Goal: Information Seeking & Learning: Learn about a topic

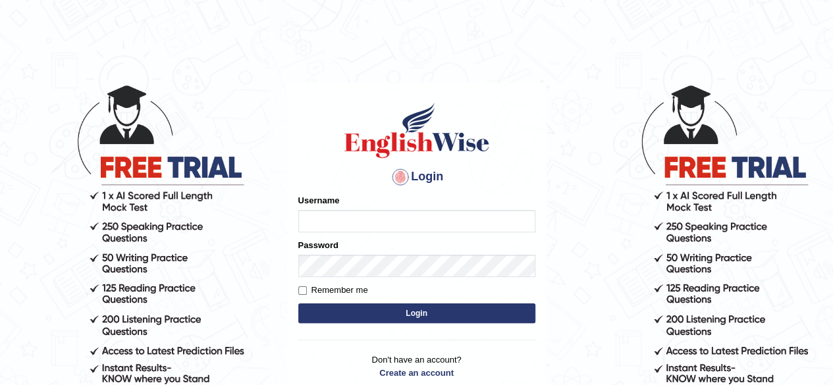
type input "pavithragowda"
click at [454, 308] on button "Login" at bounding box center [416, 314] width 237 height 20
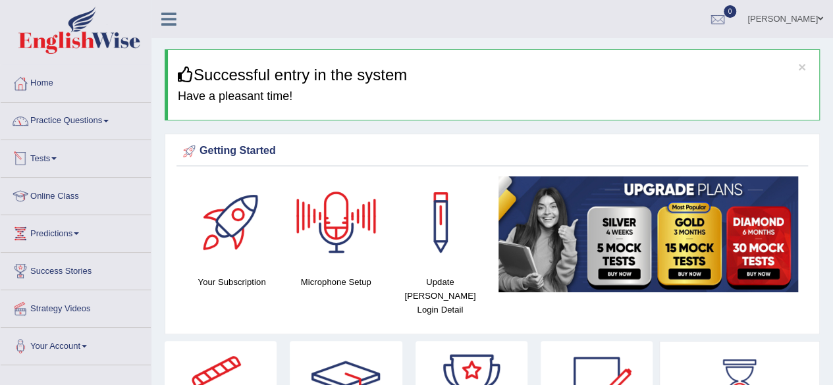
click at [93, 135] on link "Practice Questions" at bounding box center [76, 119] width 150 height 33
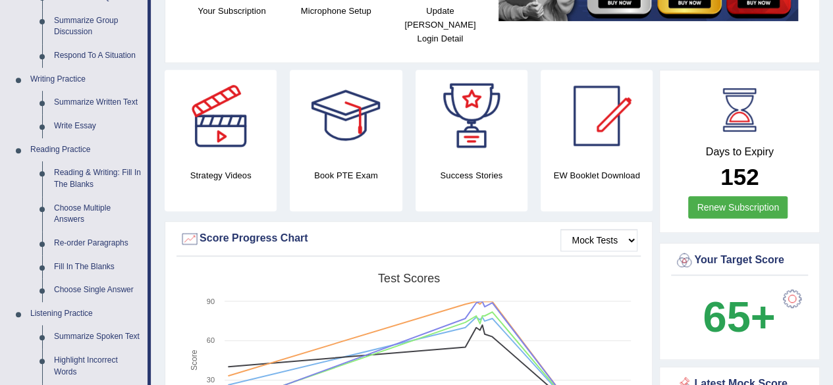
scroll to position [260, 0]
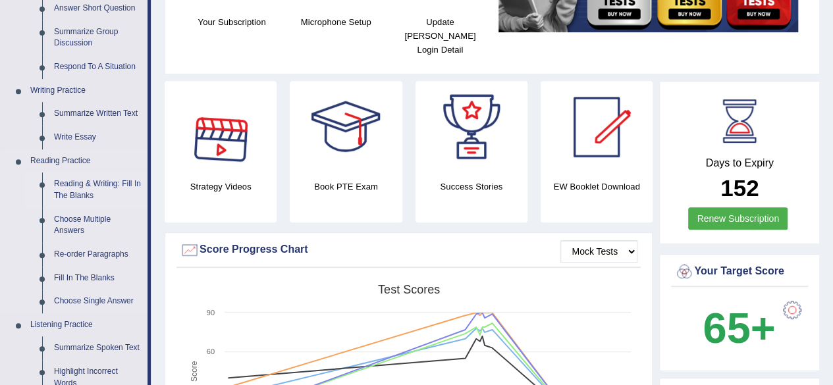
click at [87, 184] on link "Reading & Writing: Fill In The Blanks" at bounding box center [97, 189] width 99 height 35
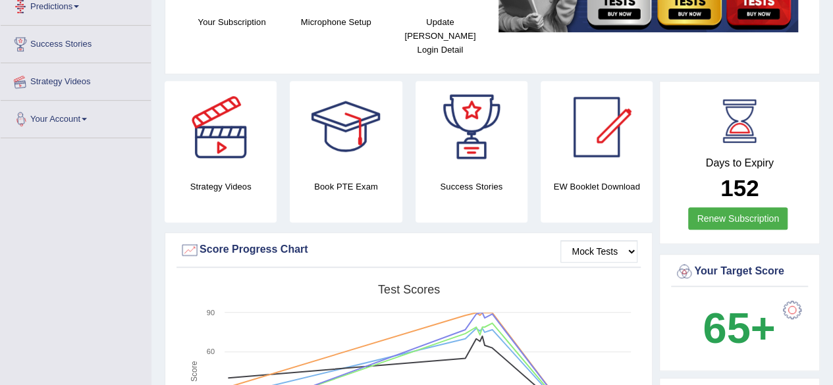
scroll to position [420, 0]
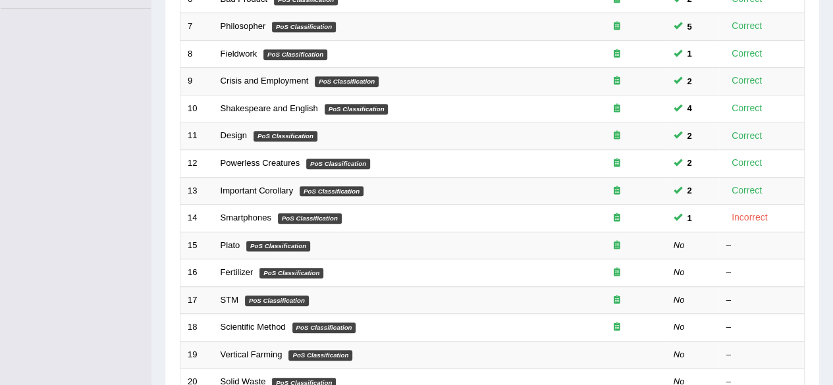
scroll to position [352, 0]
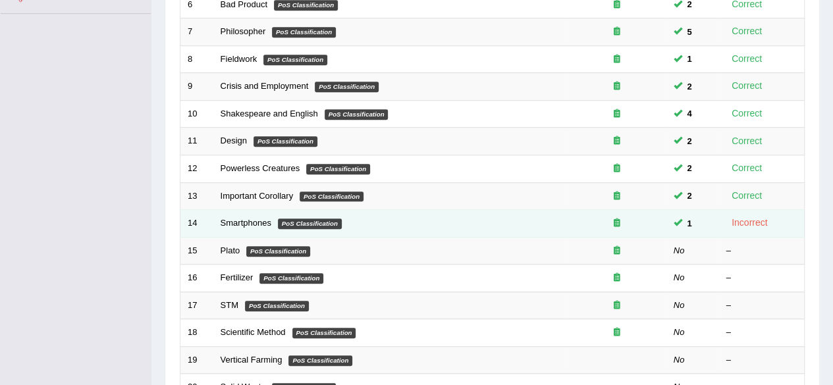
click at [458, 225] on td "Smartphones PoS Classification" at bounding box center [390, 224] width 354 height 28
click at [256, 213] on td "Smartphones PoS Classification" at bounding box center [390, 224] width 354 height 28
click at [253, 221] on link "Smartphones" at bounding box center [246, 223] width 51 height 10
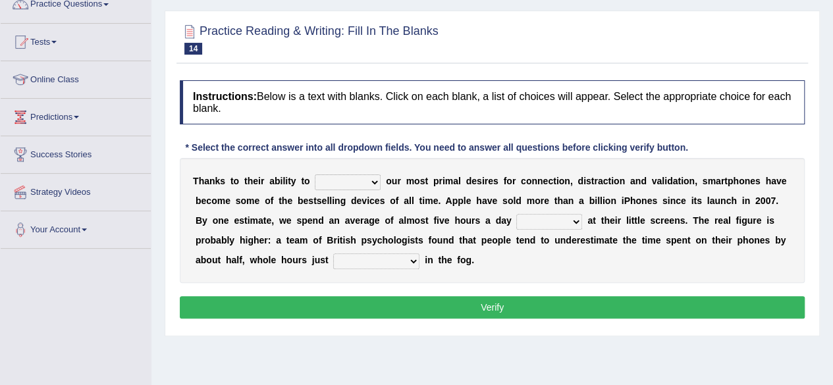
scroll to position [119, 0]
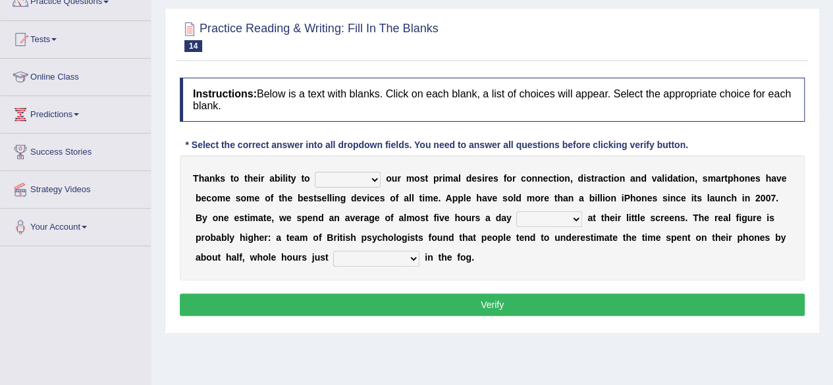
click at [375, 179] on select "hijack describe sharpen conserve" at bounding box center [348, 180] width 66 height 16
select select "hijack"
click at [315, 172] on select "hijack describe sharpen conserve" at bounding box center [348, 180] width 66 height 16
click at [374, 177] on select "hijack describe sharpen conserve" at bounding box center [348, 180] width 66 height 16
click at [787, 130] on div "Instructions: Below is a text with blanks. Click on each blank, a list of choic…" at bounding box center [491, 198] width 631 height 255
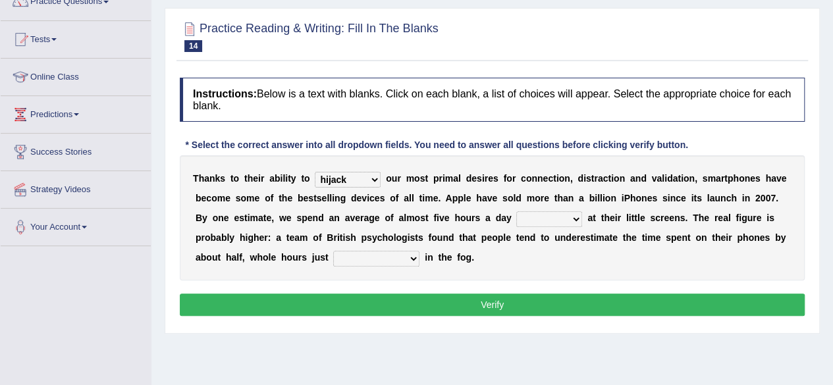
click at [569, 215] on select "watching waggling snoring staring" at bounding box center [549, 219] width 66 height 16
select select "staring"
click at [516, 211] on select "watching waggling snoring staring" at bounding box center [549, 219] width 66 height 16
click at [410, 253] on select "has evaporated evaporating evaporate evaporates" at bounding box center [376, 259] width 86 height 16
select select "evaporating"
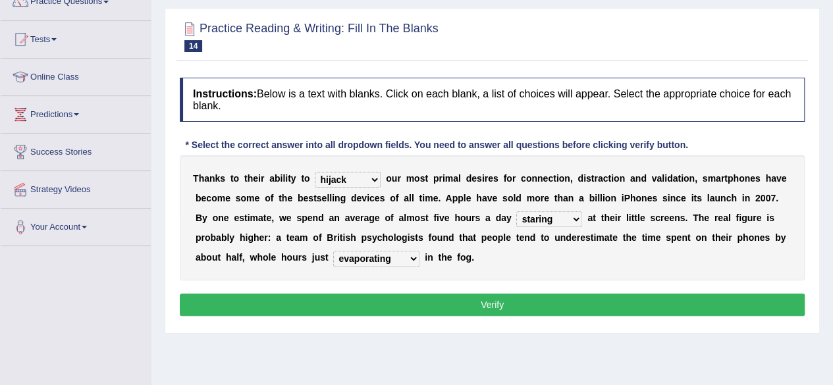
click at [333, 251] on select "has evaporated evaporating evaporate evaporates" at bounding box center [376, 259] width 86 height 16
click at [392, 302] on button "Verify" at bounding box center [492, 305] width 625 height 22
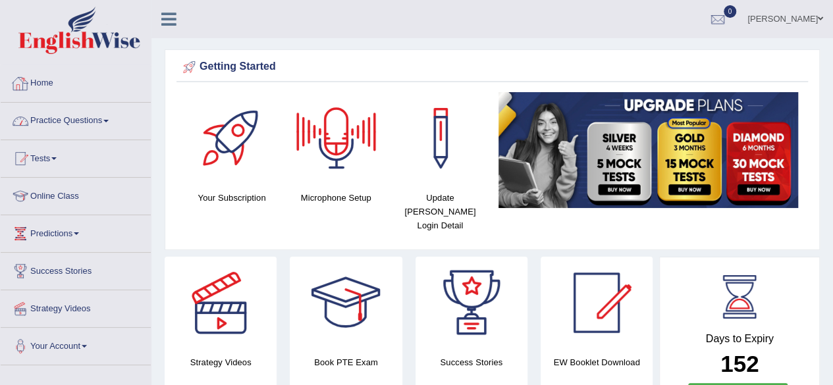
click at [71, 123] on link "Practice Questions" at bounding box center [76, 119] width 150 height 33
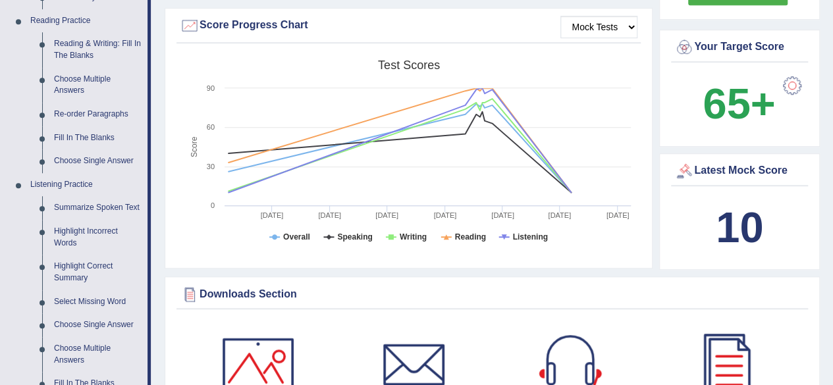
scroll to position [408, 0]
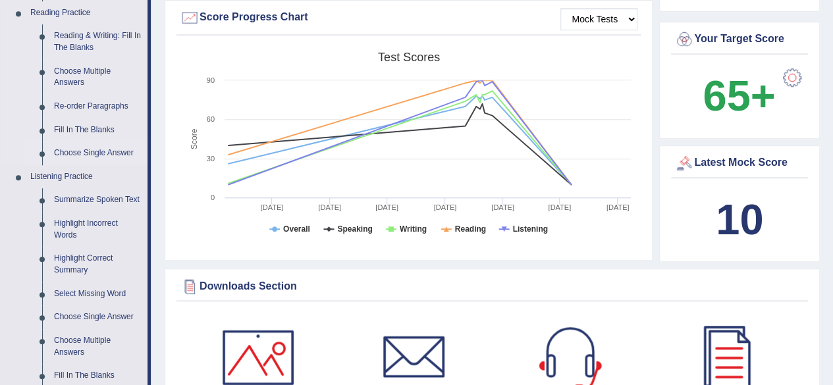
click at [113, 158] on link "Choose Single Answer" at bounding box center [97, 154] width 99 height 24
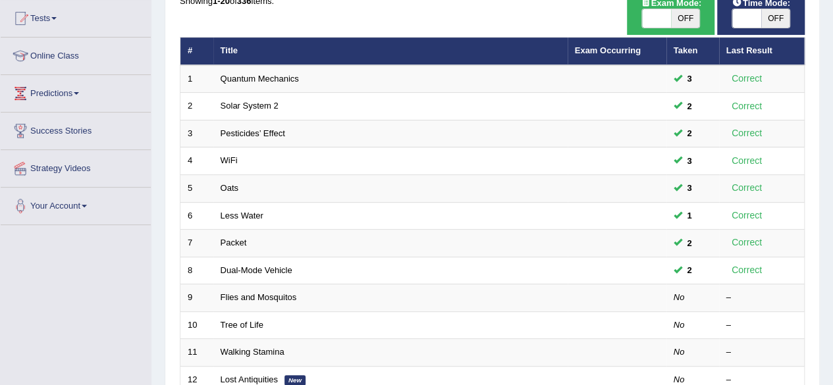
scroll to position [144, 0]
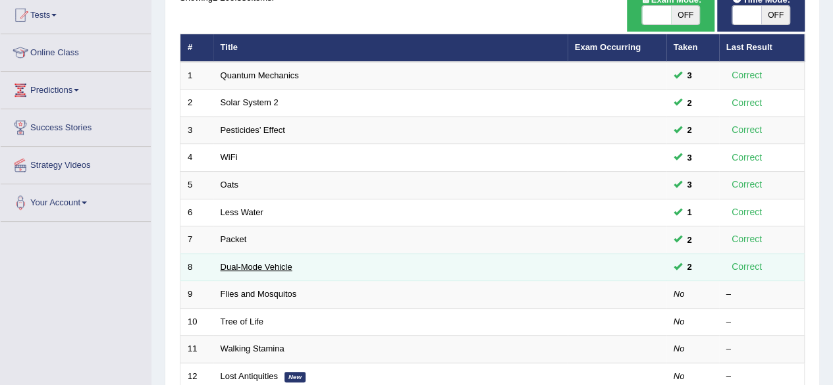
click at [251, 265] on link "Dual-Mode Vehicle" at bounding box center [257, 267] width 72 height 10
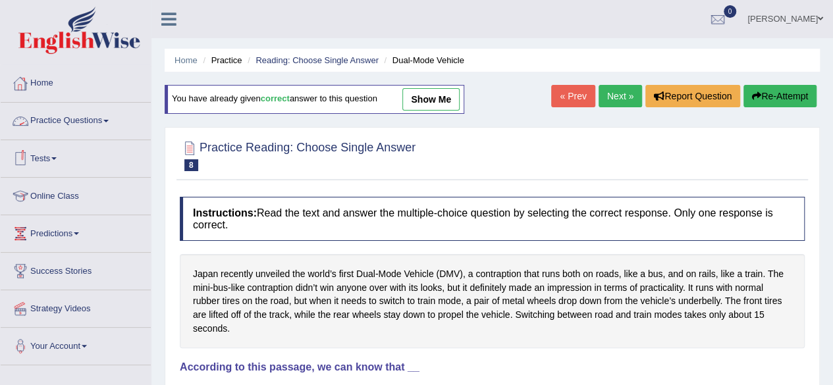
click at [91, 126] on link "Practice Questions" at bounding box center [76, 119] width 150 height 33
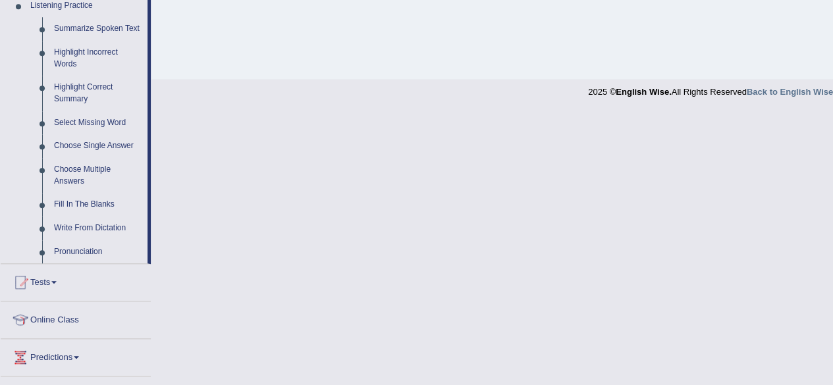
scroll to position [578, 0]
click at [68, 253] on link "Pronunciation" at bounding box center [97, 254] width 99 height 24
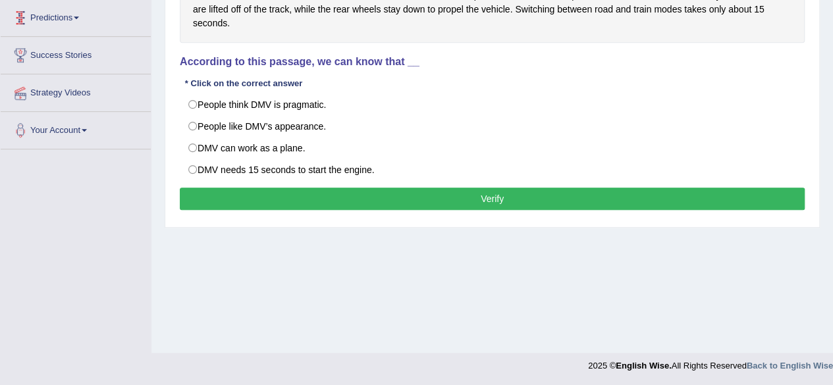
scroll to position [160, 0]
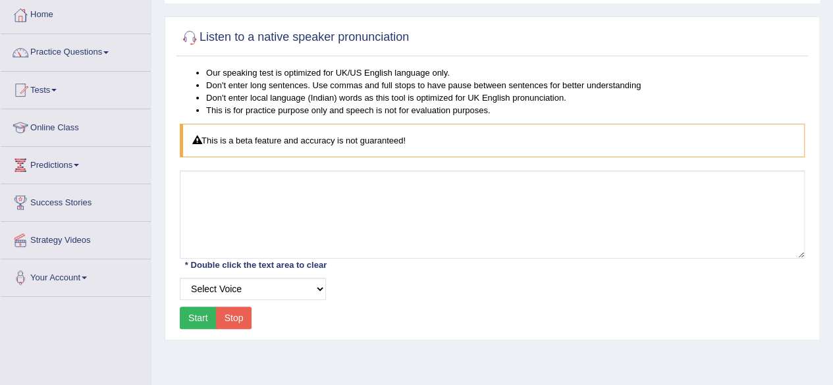
scroll to position [65, 0]
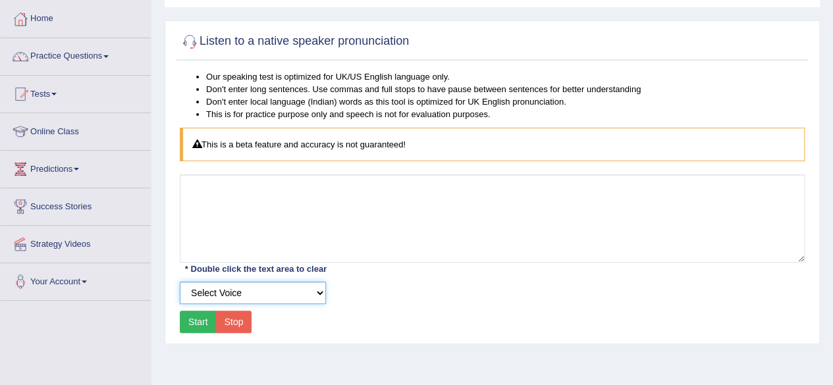
click at [325, 294] on select "Select Voice UK English Female UK English Male" at bounding box center [253, 293] width 146 height 22
click at [401, 286] on div "Select Voice UK English Female UK English Male" at bounding box center [492, 293] width 638 height 22
click at [194, 322] on button "Start" at bounding box center [198, 322] width 37 height 22
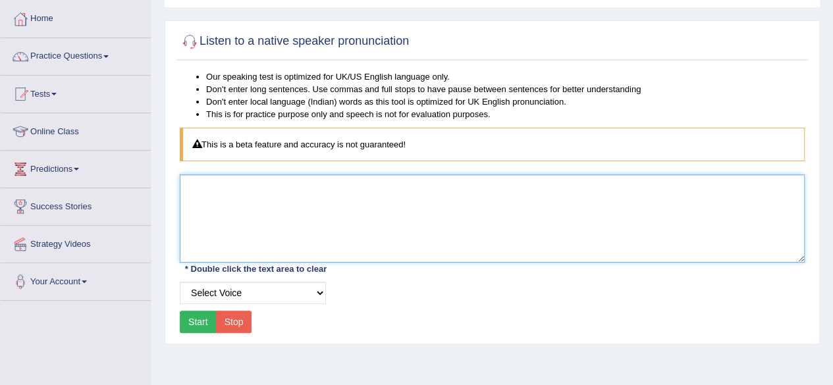
click at [261, 211] on textarea at bounding box center [492, 218] width 625 height 88
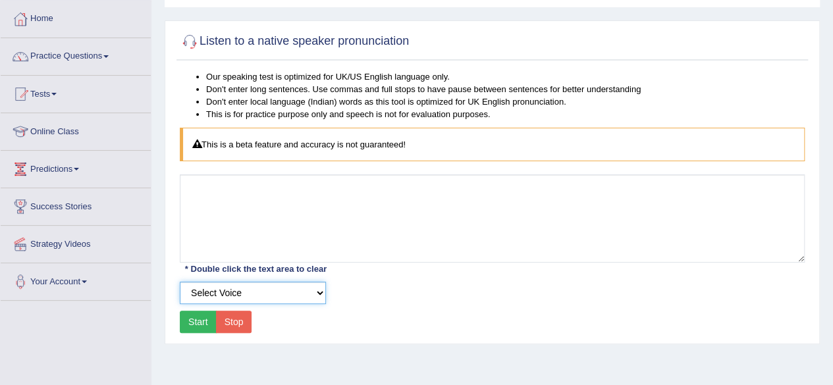
click at [314, 287] on select "Select Voice UK English Female UK English Male" at bounding box center [253, 293] width 146 height 22
select select "2"
click at [180, 282] on select "Select Voice UK English Female UK English Male" at bounding box center [253, 293] width 146 height 22
click at [182, 321] on button "Start" at bounding box center [198, 322] width 37 height 22
click at [195, 322] on button "Start" at bounding box center [198, 322] width 37 height 22
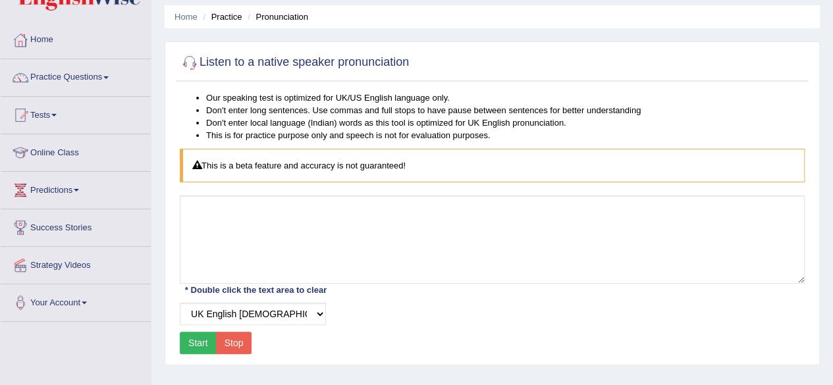
scroll to position [44, 0]
click at [101, 84] on link "Practice Questions" at bounding box center [76, 75] width 150 height 33
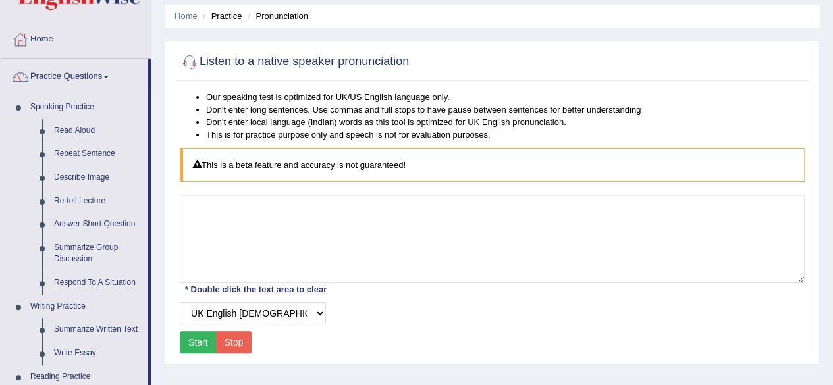
click at [230, 338] on button "Stop" at bounding box center [234, 342] width 36 height 22
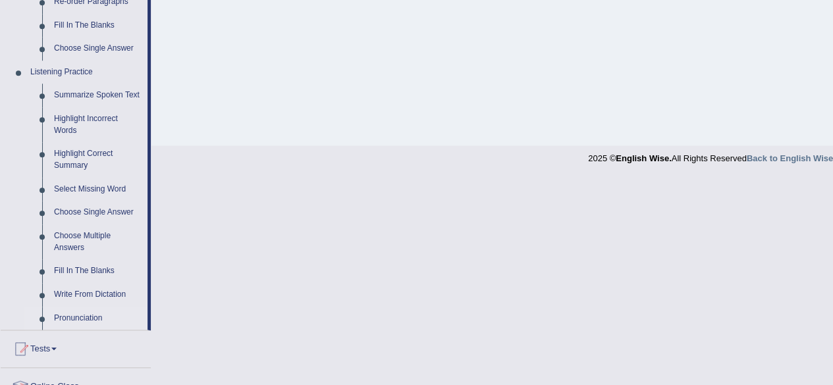
scroll to position [520, 0]
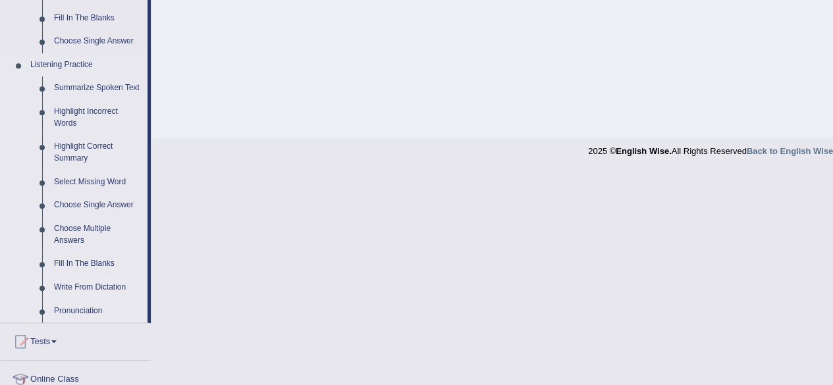
click at [80, 285] on link "Write From Dictation" at bounding box center [97, 288] width 99 height 24
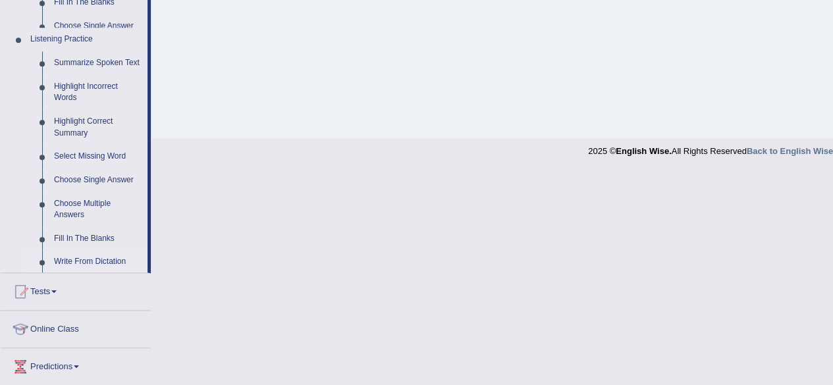
scroll to position [305, 0]
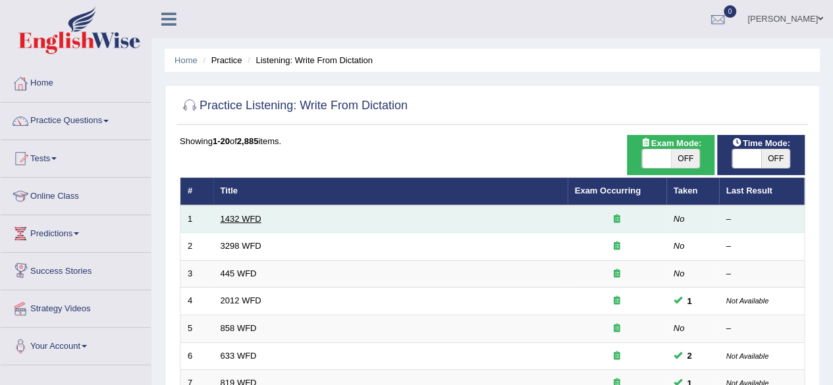
click at [242, 219] on link "1432 WFD" at bounding box center [241, 219] width 41 height 10
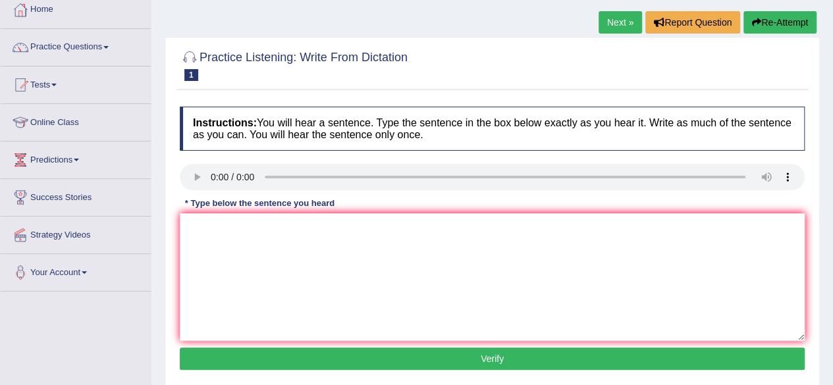
scroll to position [76, 0]
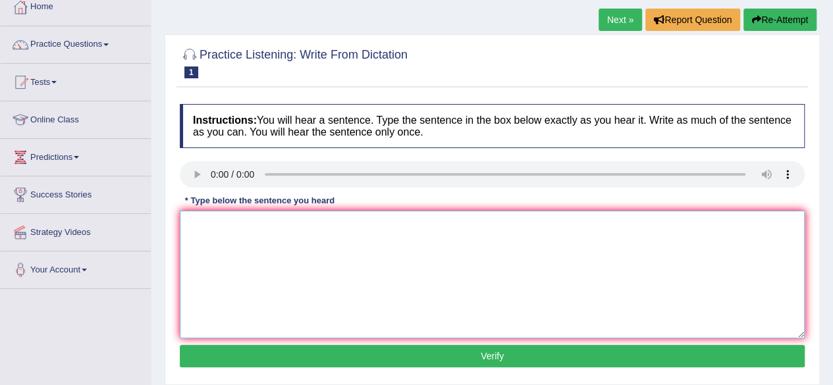
click at [201, 226] on textarea at bounding box center [492, 275] width 625 height 128
drag, startPoint x: 194, startPoint y: 221, endPoint x: 208, endPoint y: 257, distance: 38.8
click at [208, 257] on textarea "more physical activites beneficial for your health." at bounding box center [492, 275] width 625 height 128
click at [230, 266] on textarea "more physical activites beneficial for your health." at bounding box center [492, 275] width 625 height 128
drag, startPoint x: 193, startPoint y: 223, endPoint x: 196, endPoint y: 230, distance: 7.7
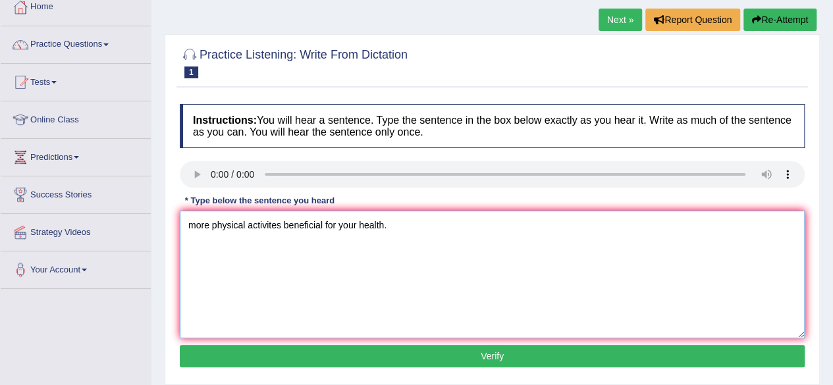
click at [196, 230] on textarea "more physical activites beneficial for your health." at bounding box center [492, 275] width 625 height 128
type textarea "More physical activities are beneficial for your health."
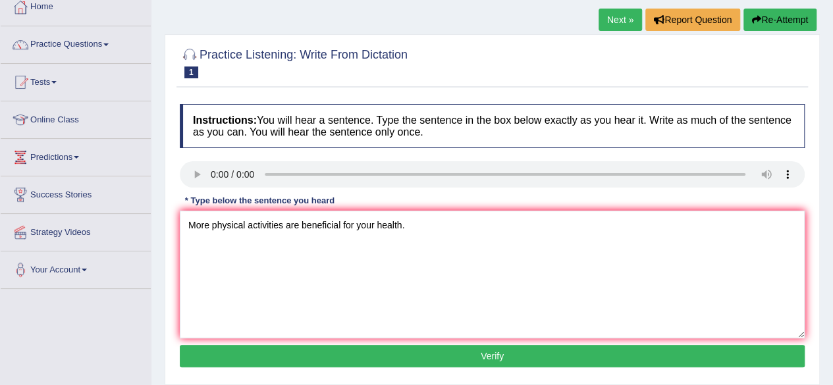
click at [442, 355] on button "Verify" at bounding box center [492, 356] width 625 height 22
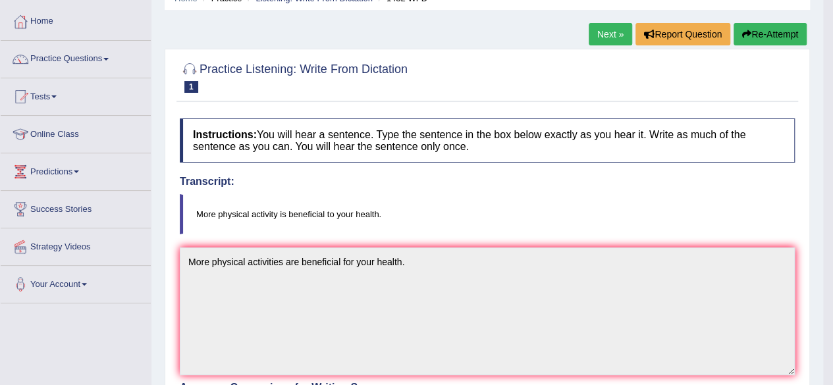
scroll to position [17, 0]
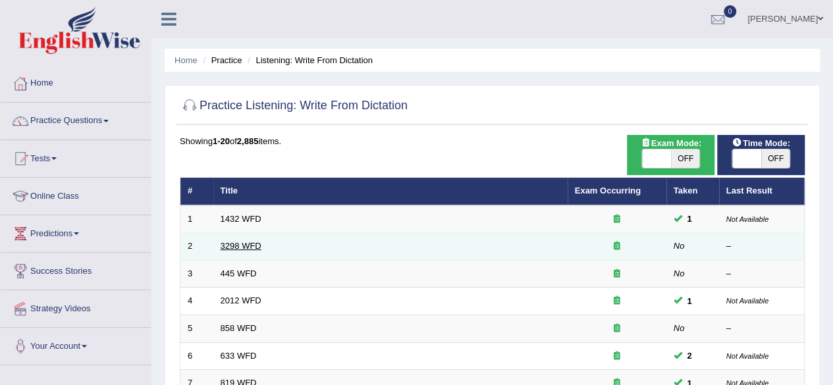
click at [244, 243] on link "3298 WFD" at bounding box center [241, 246] width 41 height 10
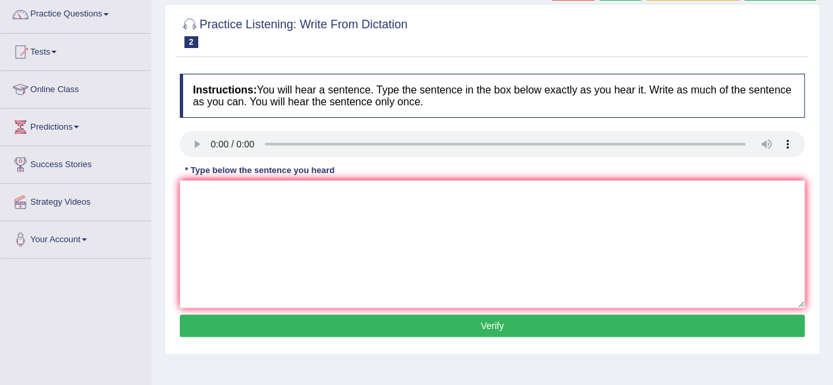
scroll to position [106, 0]
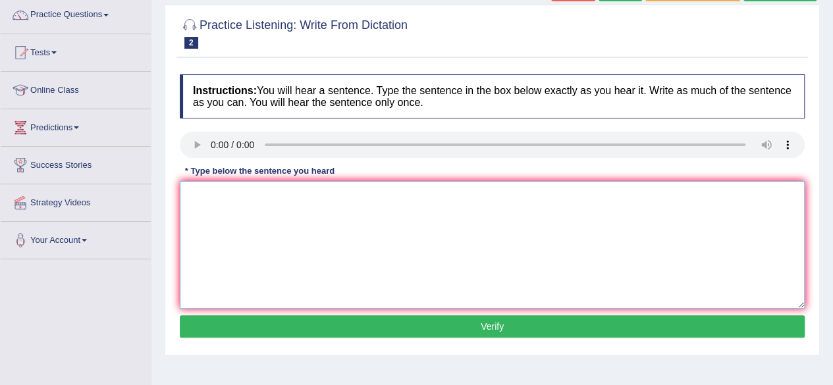
click at [203, 210] on textarea at bounding box center [492, 245] width 625 height 128
click at [244, 214] on textarea at bounding box center [492, 245] width 625 height 128
type textarea "''"
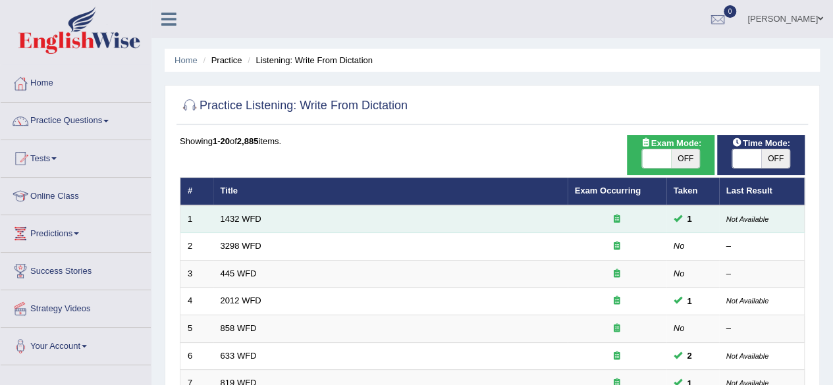
click at [234, 223] on td "1432 WFD" at bounding box center [390, 219] width 354 height 28
click at [237, 216] on link "1432 WFD" at bounding box center [241, 219] width 41 height 10
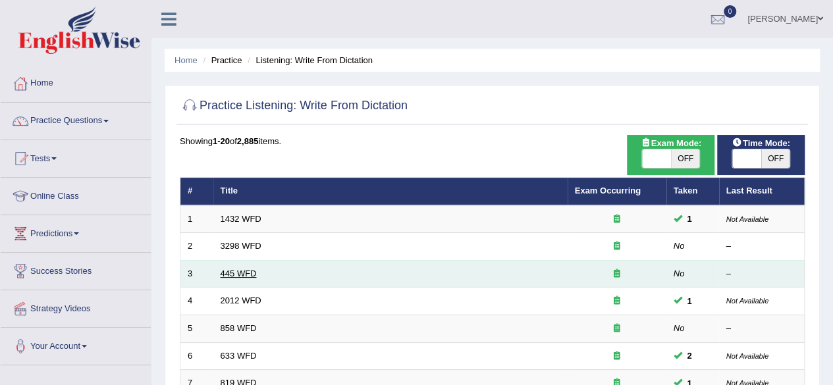
click at [240, 275] on link "445 WFD" at bounding box center [239, 274] width 36 height 10
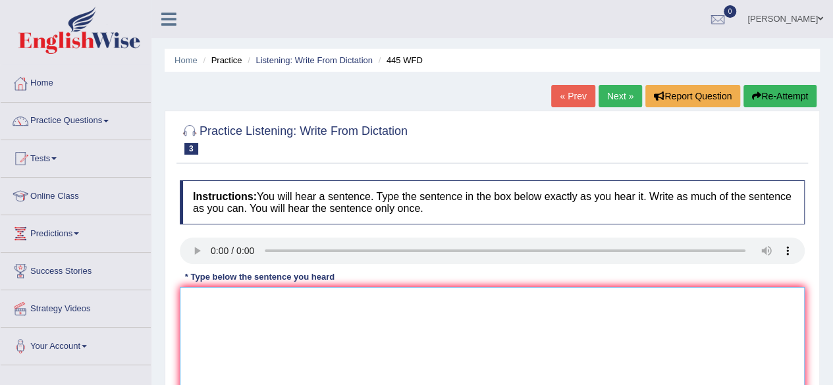
click at [203, 301] on textarea at bounding box center [492, 351] width 625 height 128
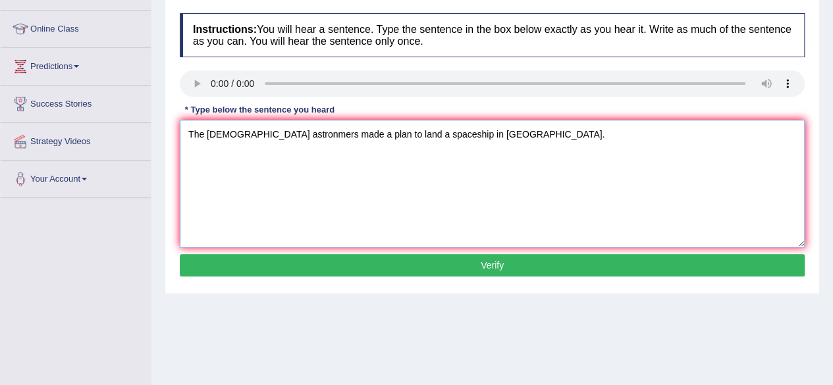
scroll to position [169, 0]
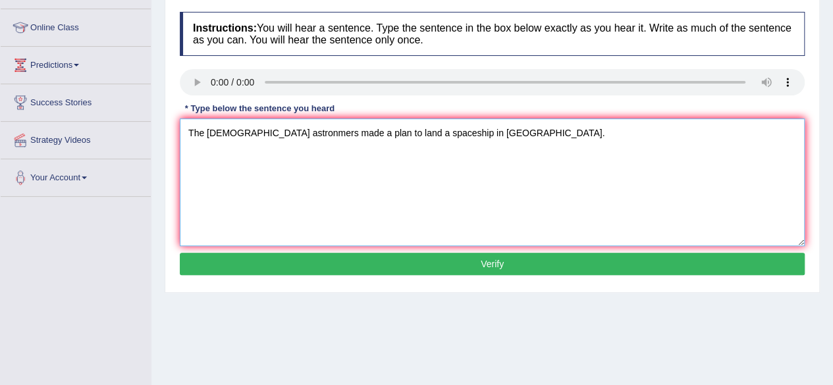
type textarea "The [DEMOGRAPHIC_DATA] astronmers made a plan to land a spaceship in [GEOGRAPHI…"
click at [523, 260] on button "Verify" at bounding box center [492, 264] width 625 height 22
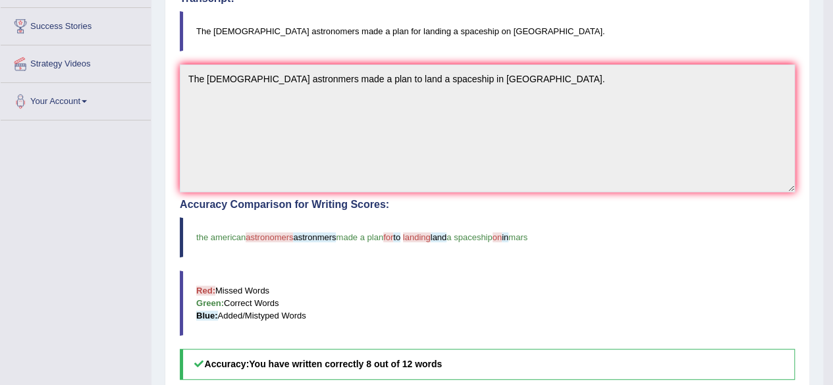
scroll to position [247, 0]
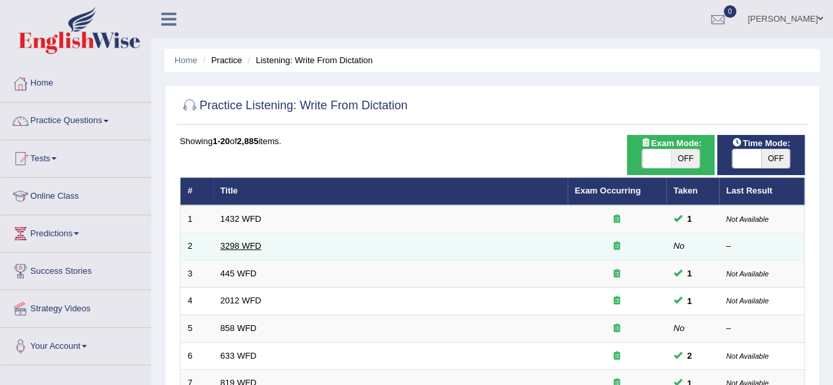
click at [240, 243] on link "3298 WFD" at bounding box center [241, 246] width 41 height 10
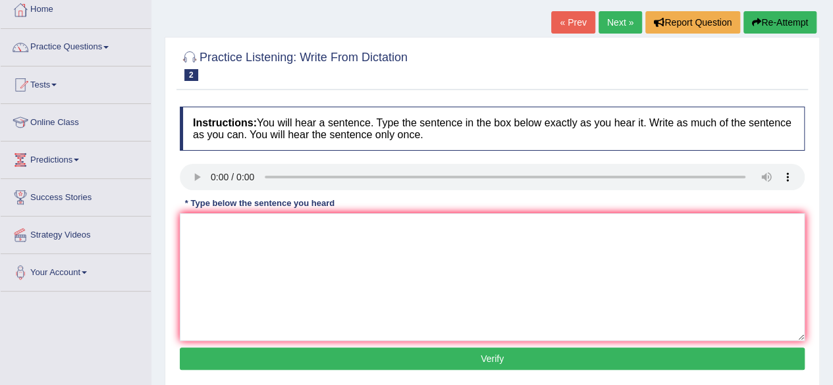
scroll to position [84, 0]
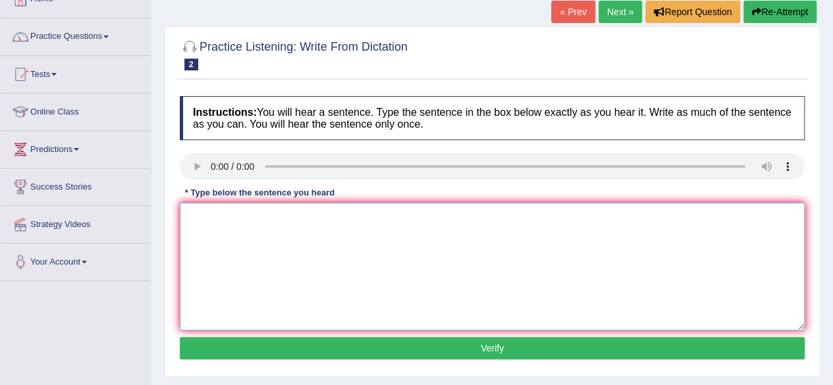
click at [212, 232] on textarea at bounding box center [492, 267] width 625 height 128
click at [208, 210] on textarea at bounding box center [492, 267] width 625 height 128
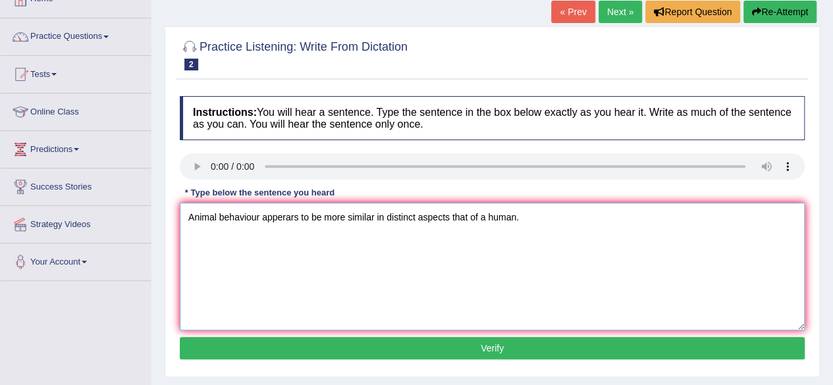
type textarea "Animal behaviour apperars to be more similar in distinct aspects that of a huma…"
click at [466, 345] on button "Verify" at bounding box center [492, 348] width 625 height 22
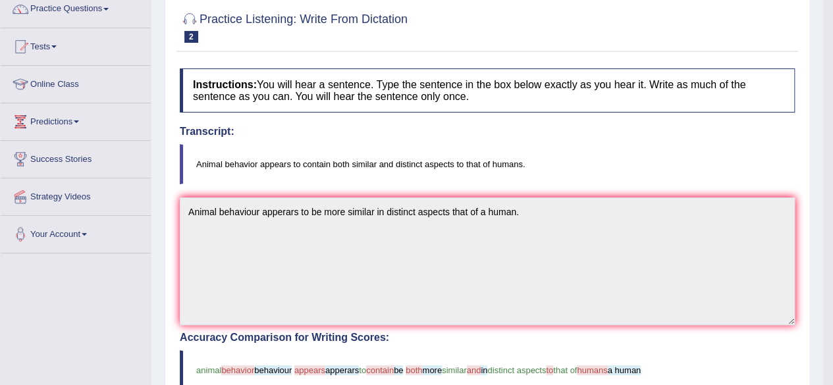
scroll to position [114, 0]
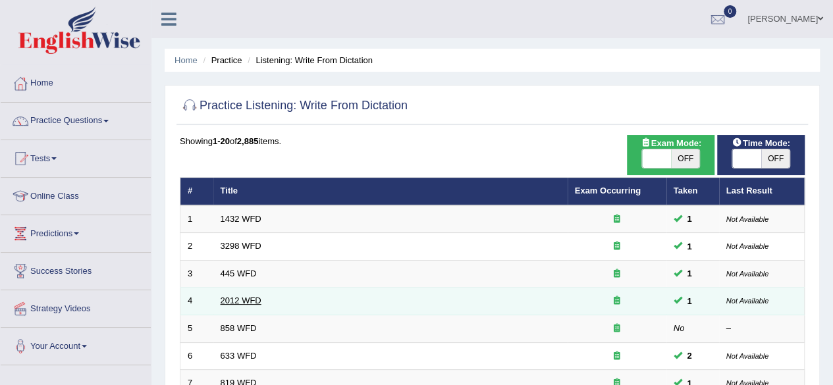
click at [234, 296] on link "2012 WFD" at bounding box center [241, 301] width 41 height 10
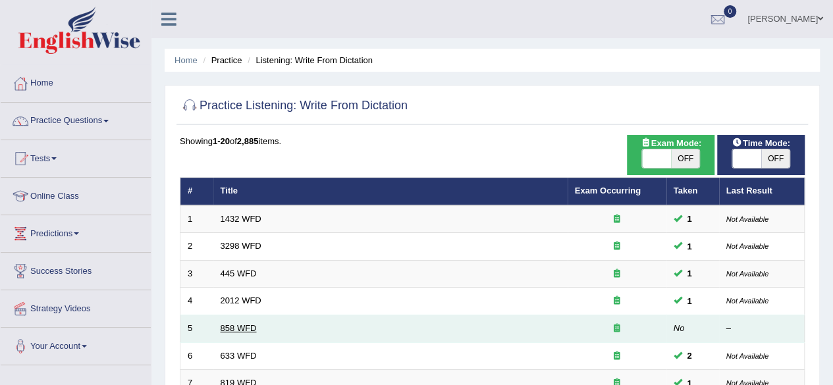
click at [236, 327] on link "858 WFD" at bounding box center [239, 328] width 36 height 10
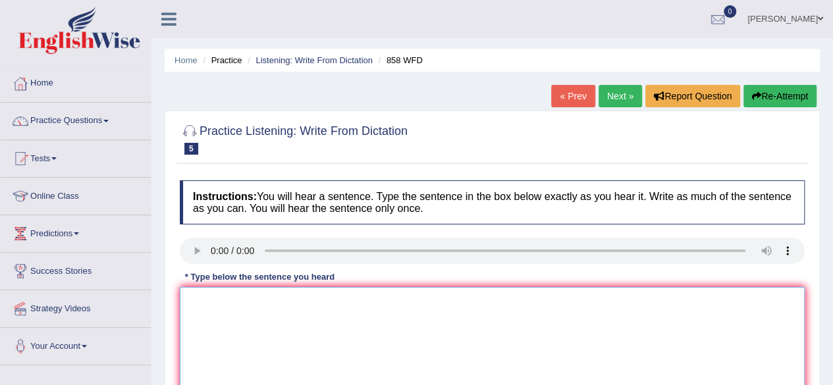
click at [192, 319] on textarea at bounding box center [492, 351] width 625 height 128
click at [192, 301] on textarea "they hear a ship of artifacts historians ." at bounding box center [492, 351] width 625 height 128
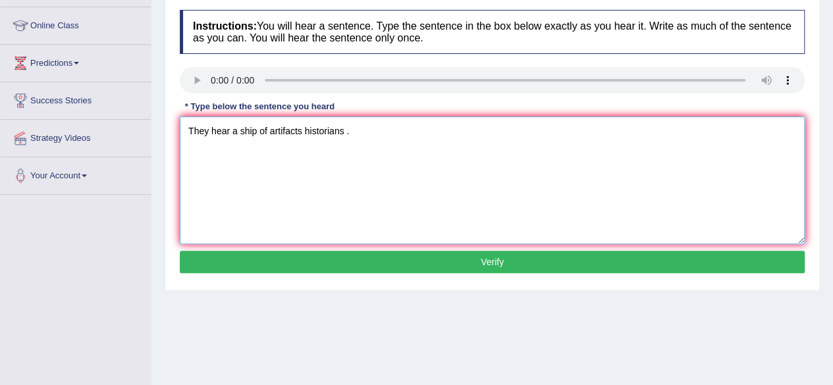
scroll to position [172, 0]
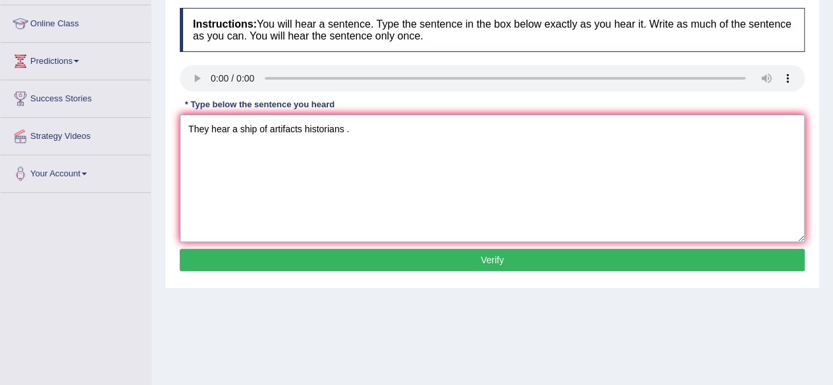
type textarea "They hear a ship of artifacts historians ."
click at [492, 263] on button "Verify" at bounding box center [492, 260] width 625 height 22
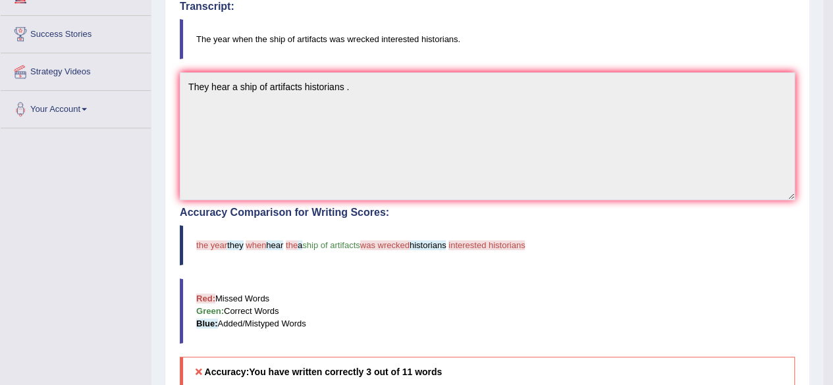
scroll to position [234, 0]
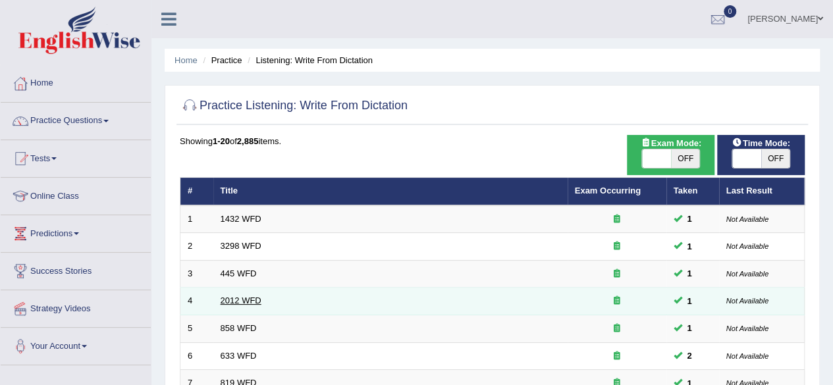
click at [253, 297] on link "2012 WFD" at bounding box center [241, 301] width 41 height 10
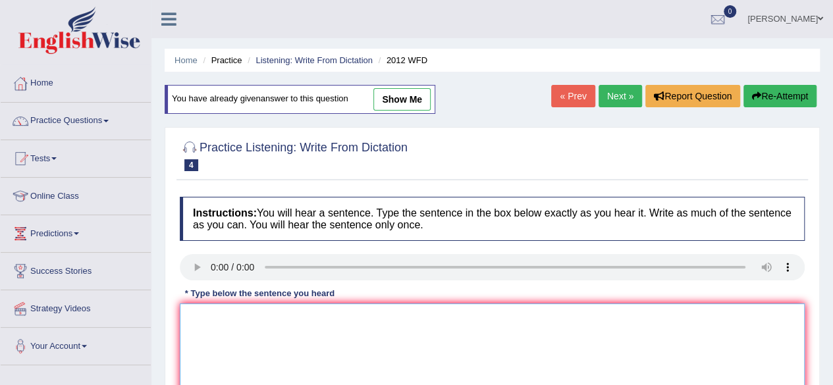
click at [201, 319] on textarea at bounding box center [492, 368] width 625 height 128
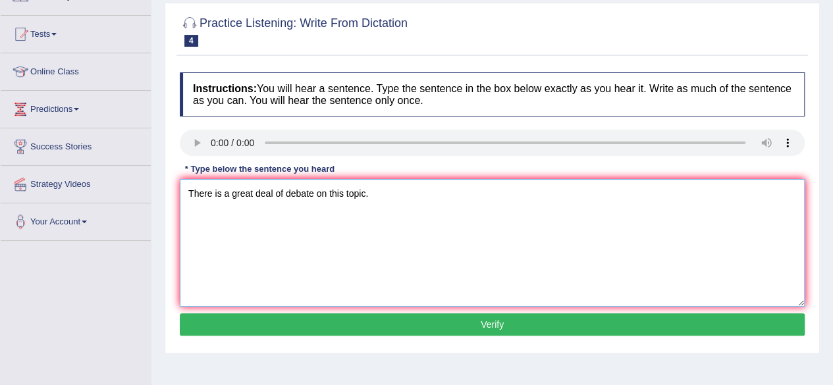
scroll to position [131, 0]
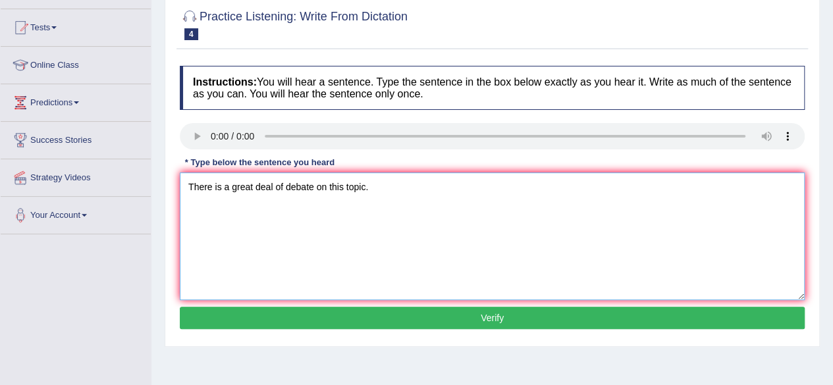
type textarea "There is a great deal of debate on this topic."
click at [535, 309] on button "Verify" at bounding box center [492, 318] width 625 height 22
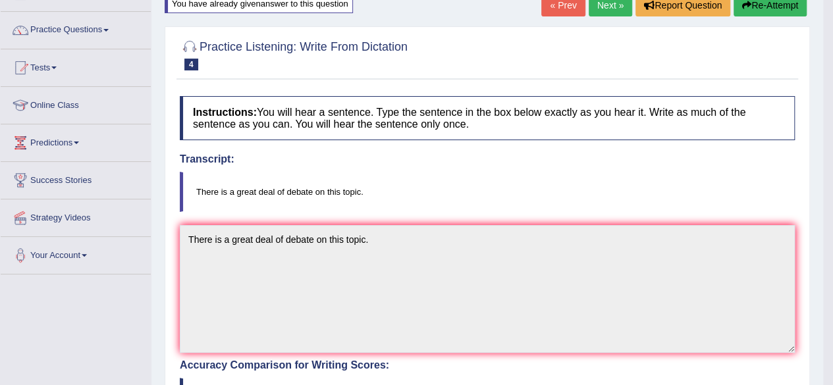
scroll to position [0, 0]
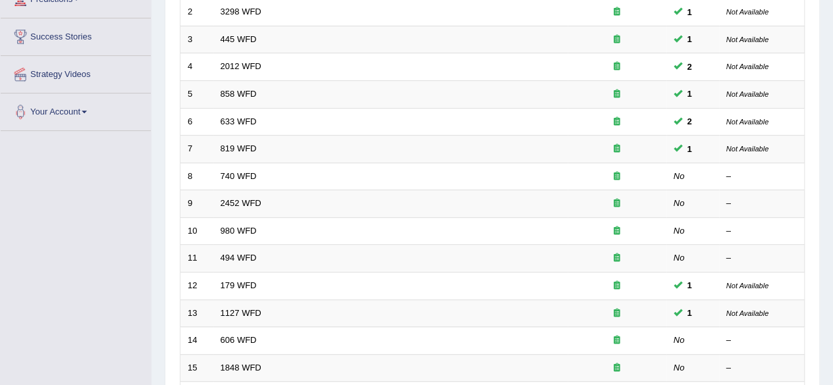
scroll to position [236, 0]
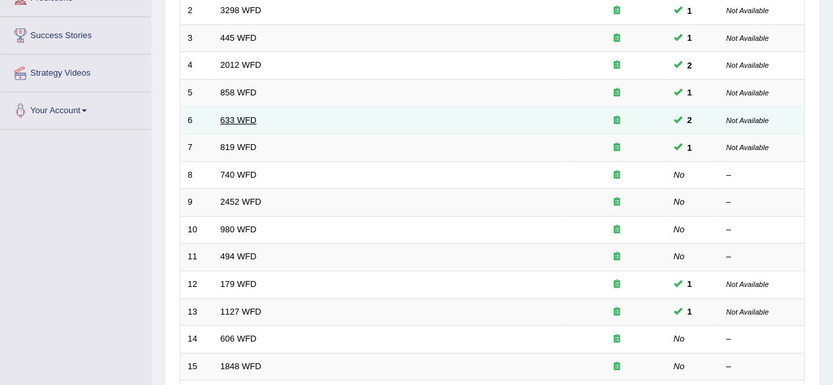
click at [230, 119] on link "633 WFD" at bounding box center [239, 120] width 36 height 10
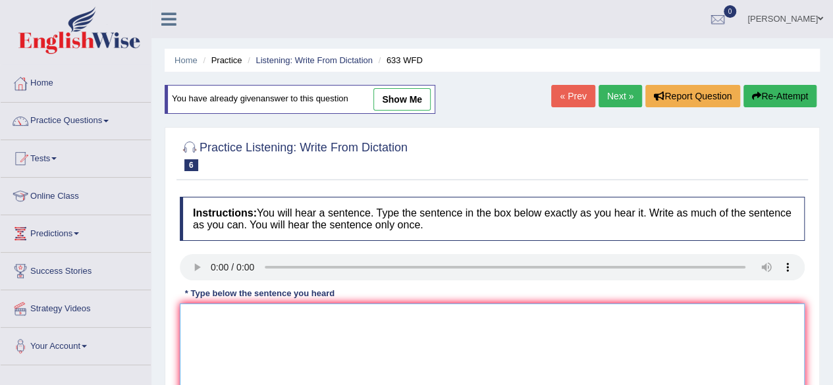
click at [199, 332] on textarea at bounding box center [492, 368] width 625 height 128
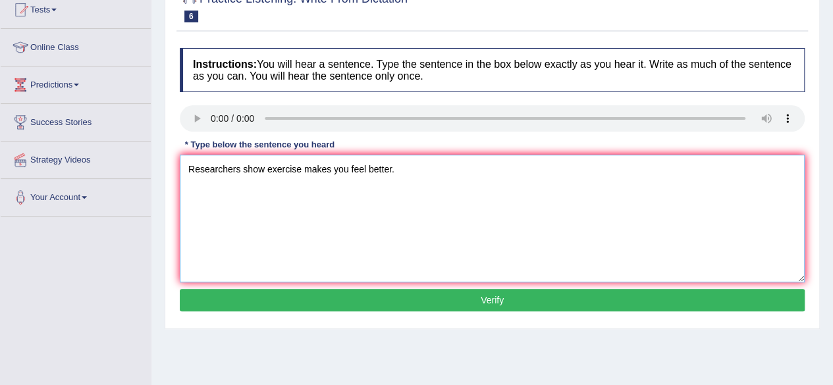
scroll to position [154, 0]
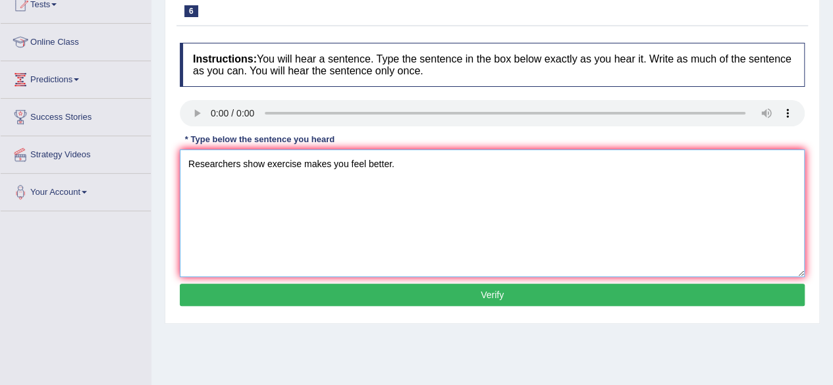
type textarea "Researchers show exercise makes you feel better."
click at [517, 292] on button "Verify" at bounding box center [492, 295] width 625 height 22
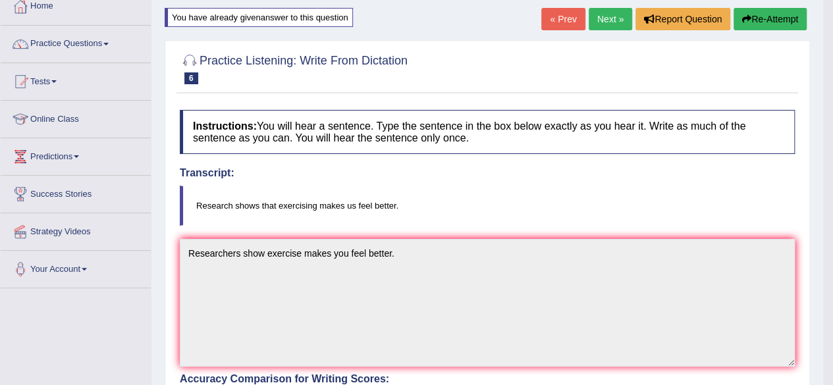
scroll to position [48, 0]
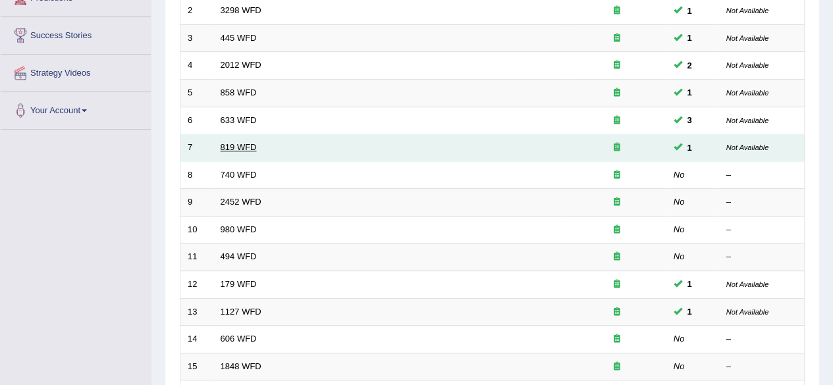
click at [241, 145] on link "819 WFD" at bounding box center [239, 147] width 36 height 10
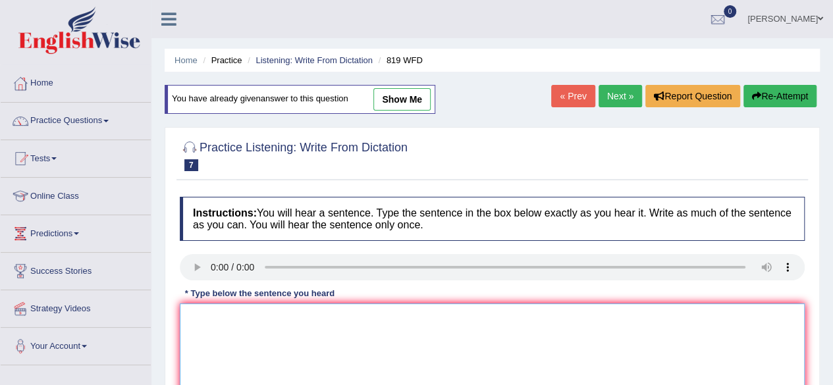
click at [201, 330] on textarea at bounding box center [492, 368] width 625 height 128
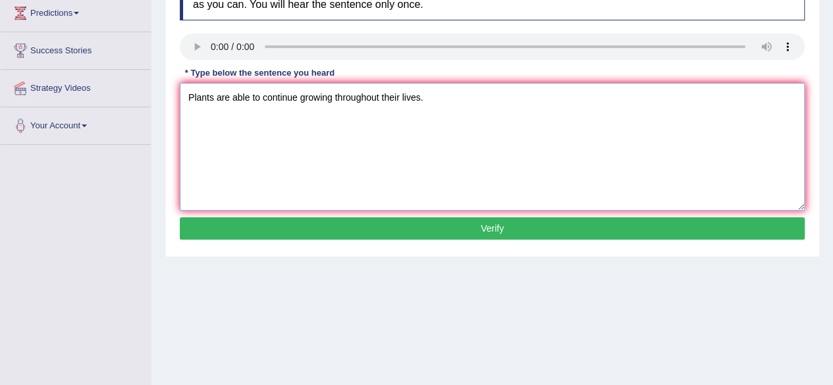
scroll to position [223, 0]
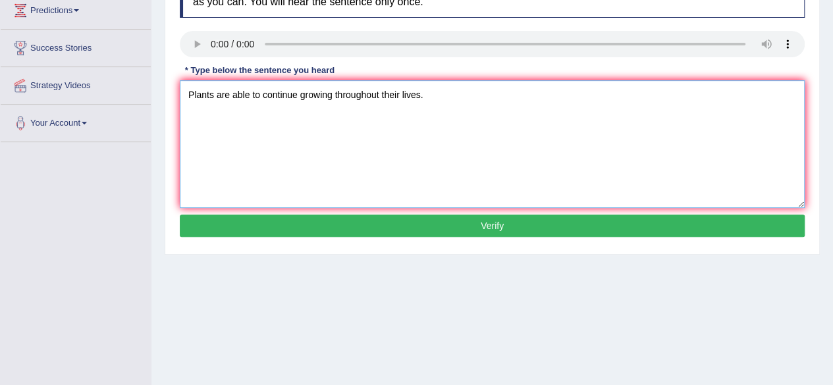
type textarea "Plants are able to continue growing throughout their lives."
click at [539, 228] on button "Verify" at bounding box center [492, 226] width 625 height 22
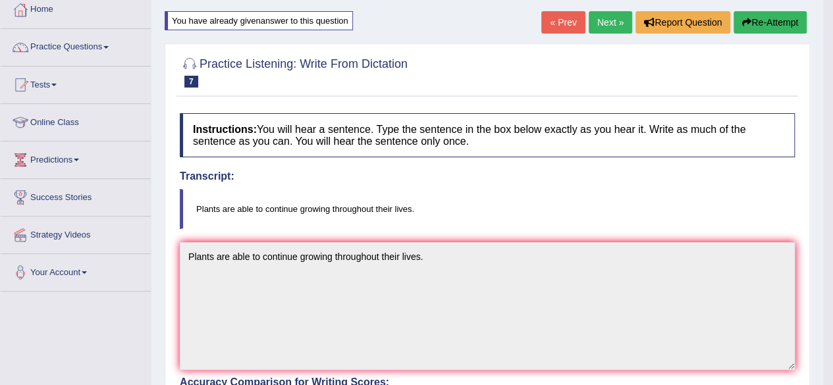
scroll to position [0, 0]
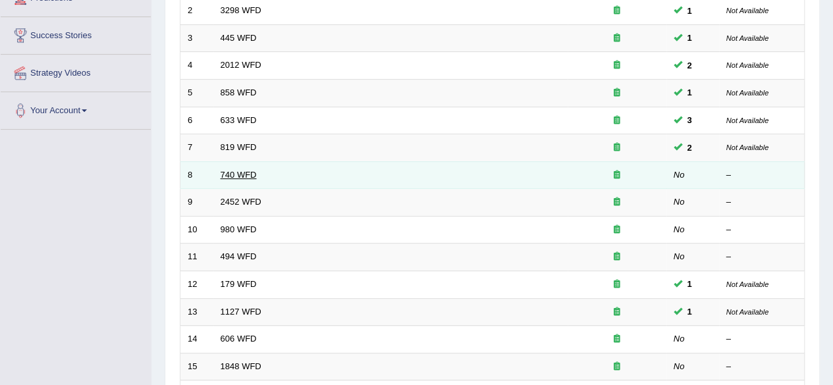
click at [238, 172] on link "740 WFD" at bounding box center [239, 175] width 36 height 10
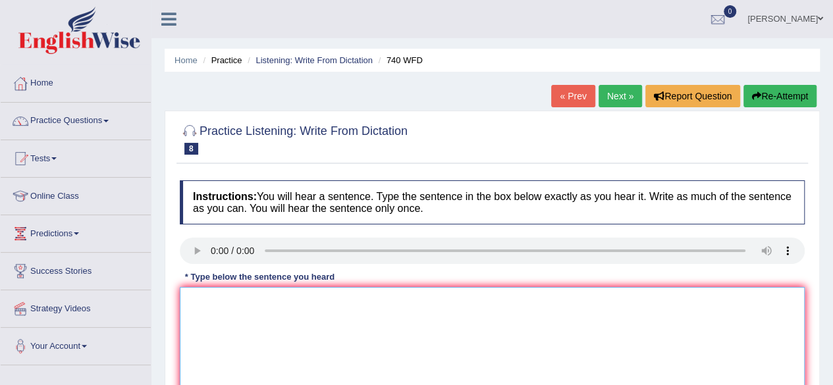
click at [200, 308] on textarea at bounding box center [492, 351] width 625 height 128
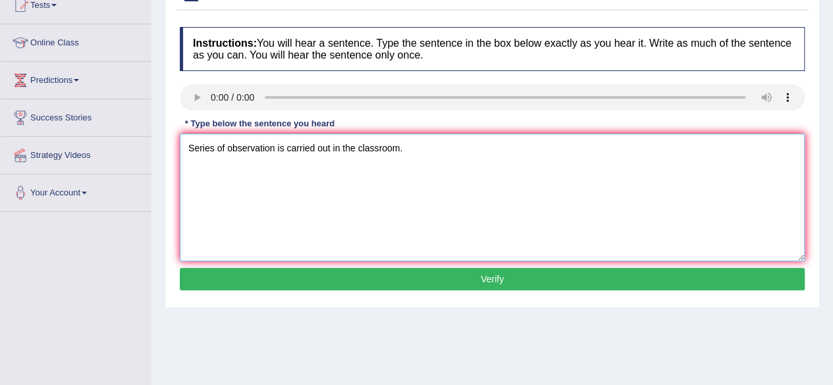
scroll to position [159, 0]
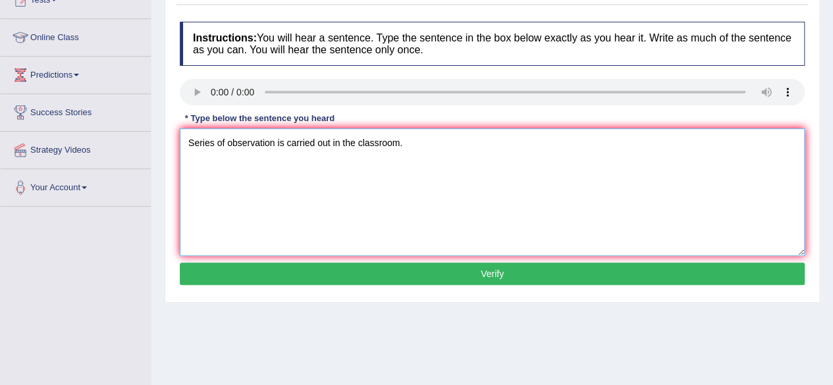
type textarea "Series of observation is carried out in the classroom."
click at [544, 269] on button "Verify" at bounding box center [492, 274] width 625 height 22
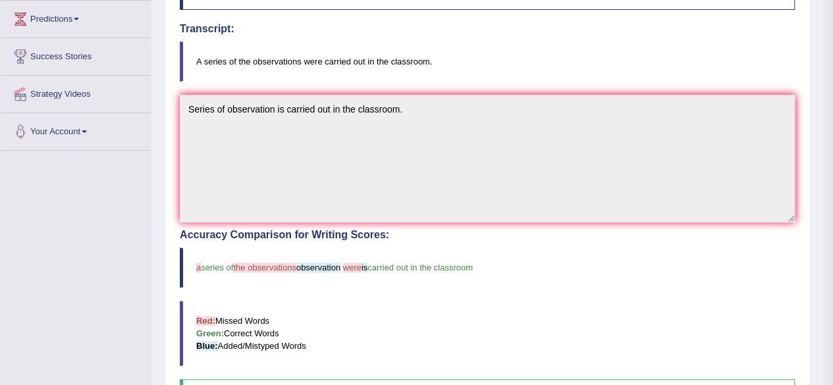
scroll to position [213, 0]
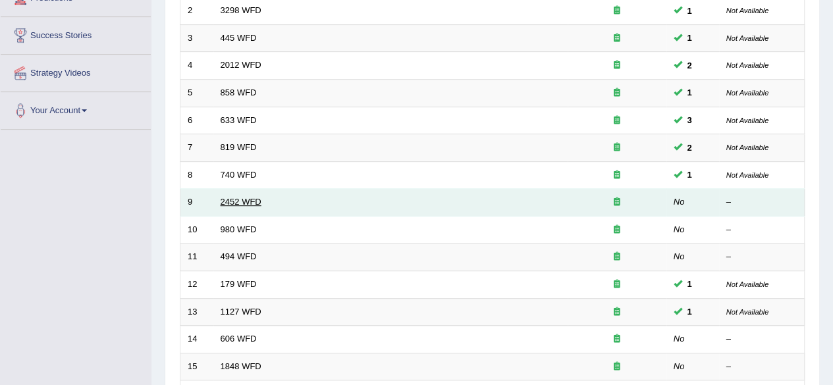
click at [231, 199] on link "2452 WFD" at bounding box center [241, 202] width 41 height 10
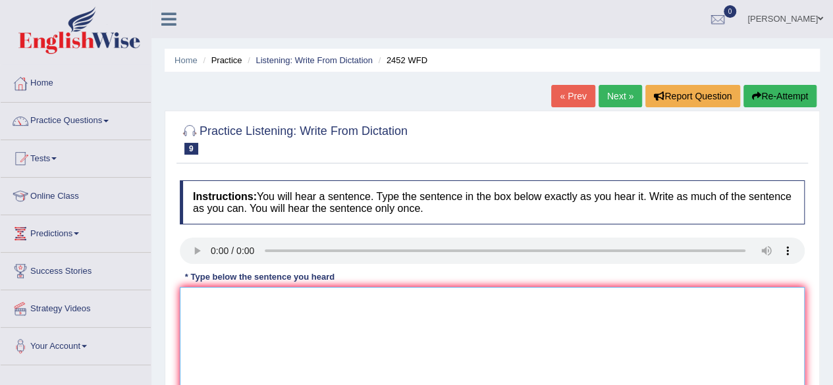
click at [200, 300] on textarea at bounding box center [492, 351] width 625 height 128
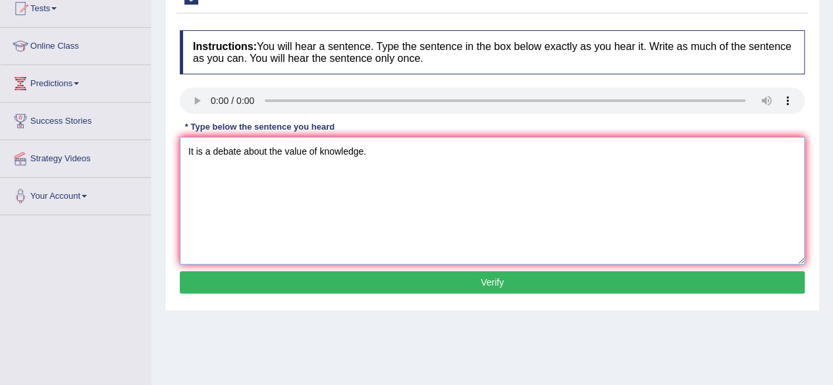
scroll to position [155, 0]
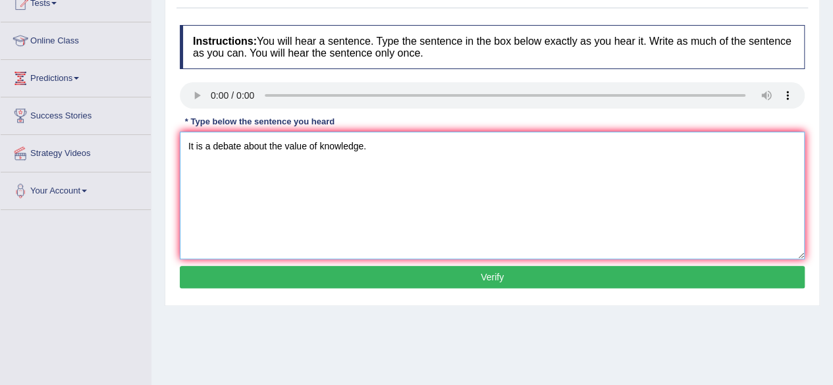
type textarea "It is a debate about the value of knowledge."
click at [616, 273] on button "Verify" at bounding box center [492, 277] width 625 height 22
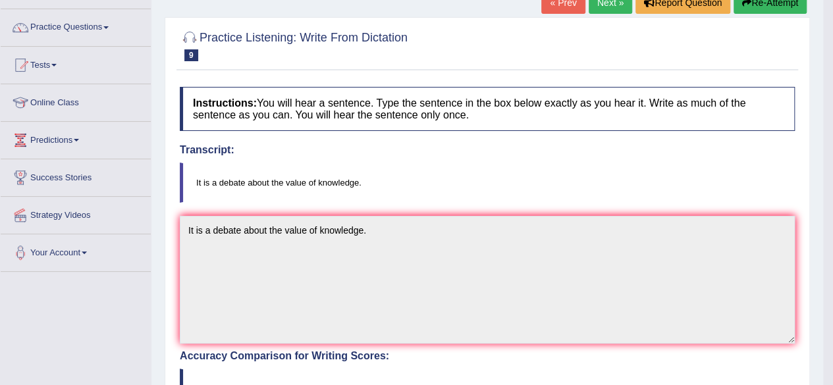
scroll to position [85, 0]
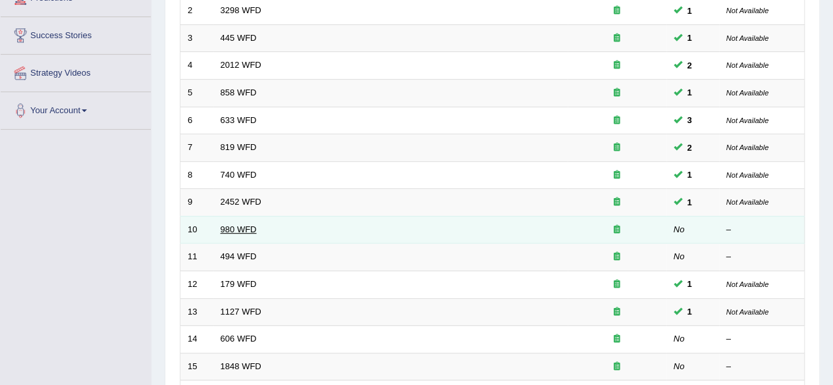
click at [230, 225] on link "980 WFD" at bounding box center [239, 230] width 36 height 10
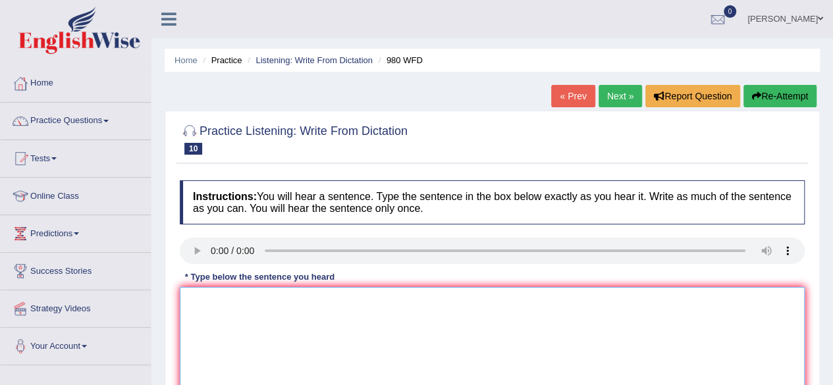
click at [188, 305] on textarea at bounding box center [492, 351] width 625 height 128
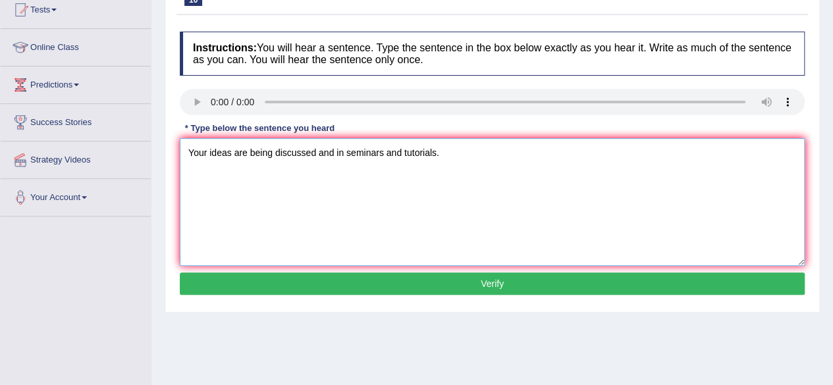
scroll to position [154, 0]
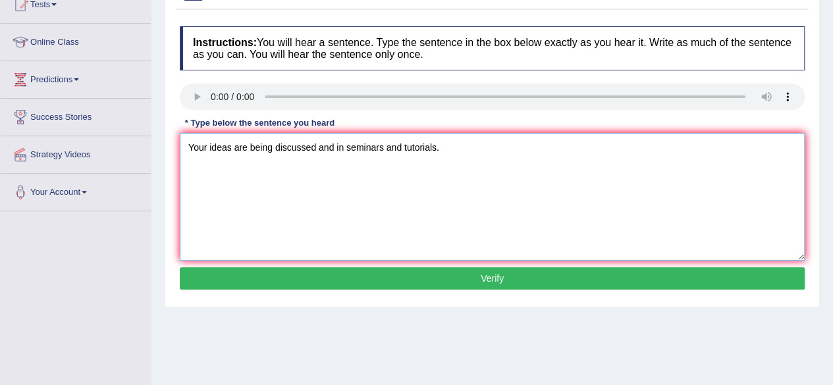
type textarea "Your ideas are being discussed and in seminars and tutorials."
click at [599, 269] on button "Verify" at bounding box center [492, 278] width 625 height 22
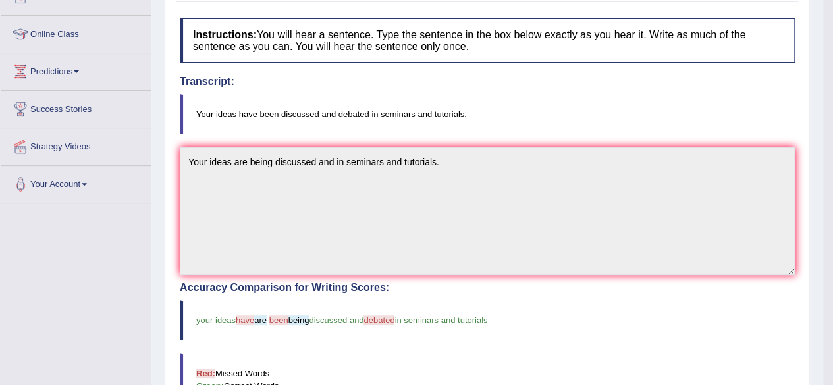
scroll to position [100, 0]
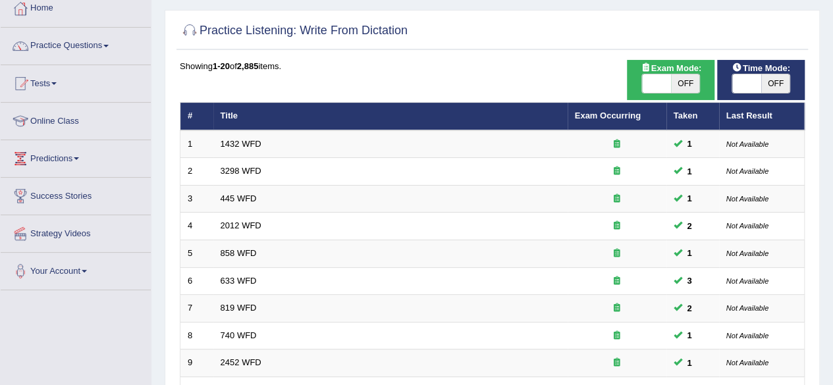
scroll to position [78, 0]
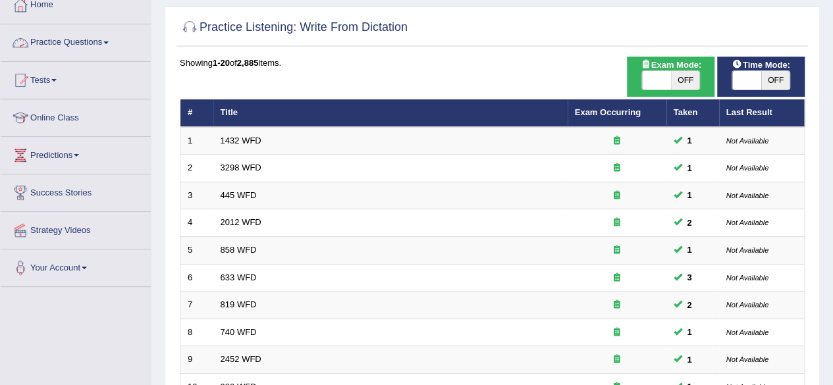
click at [110, 45] on link "Practice Questions" at bounding box center [76, 40] width 150 height 33
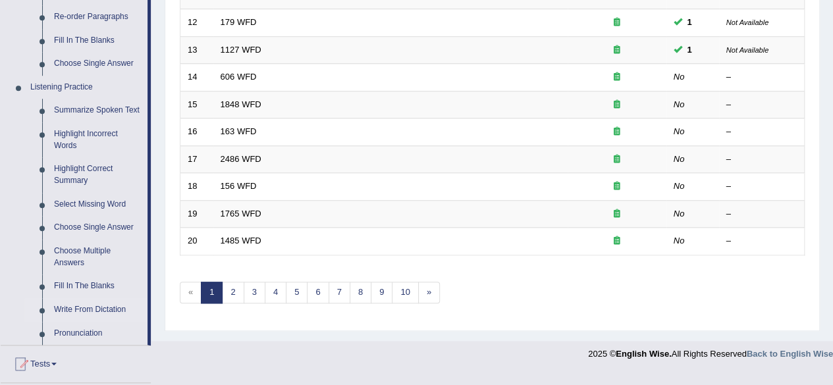
scroll to position [504, 0]
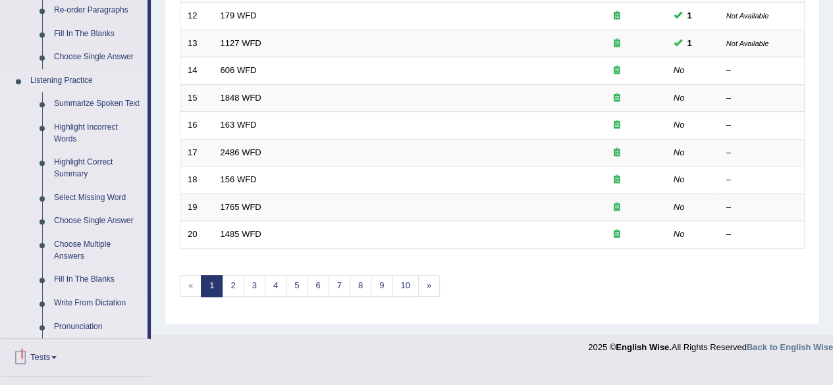
click at [82, 321] on link "Pronunciation" at bounding box center [97, 327] width 99 height 24
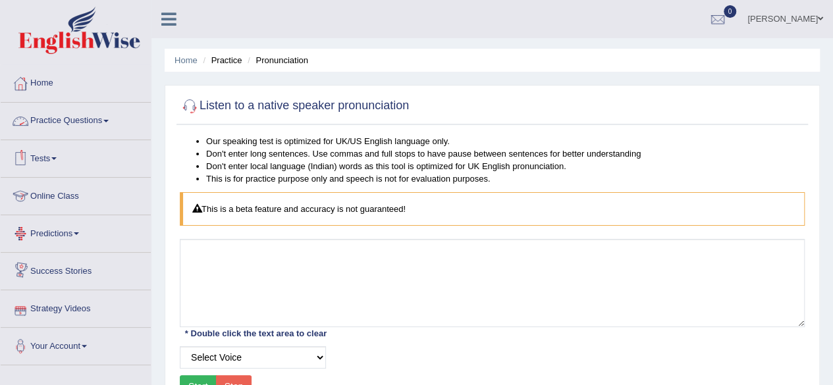
click at [100, 128] on link "Practice Questions" at bounding box center [76, 119] width 150 height 33
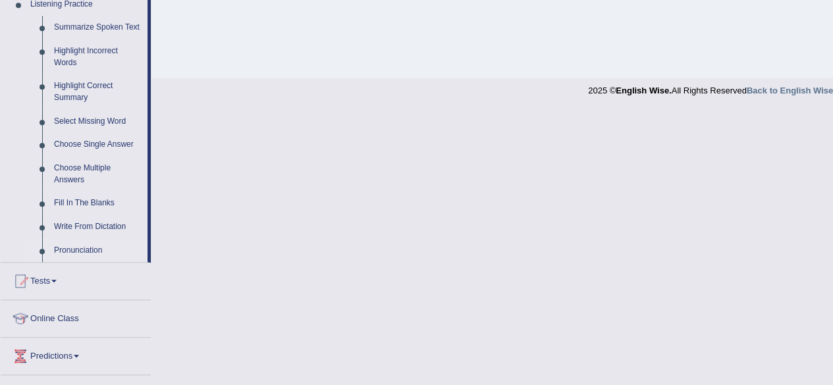
scroll to position [579, 0]
click at [97, 204] on link "Fill In The Blanks" at bounding box center [97, 205] width 99 height 24
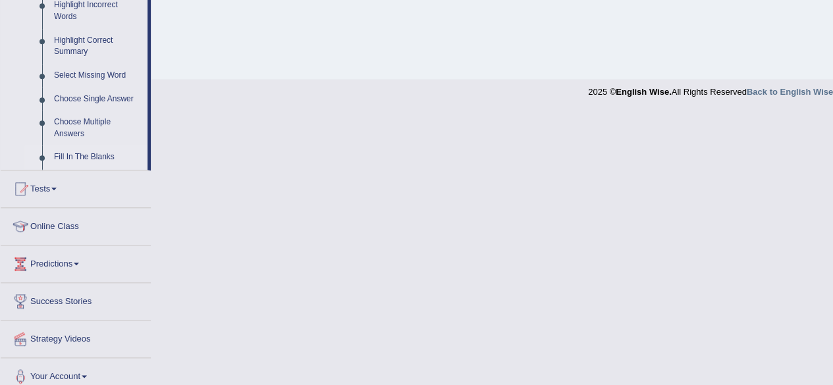
scroll to position [479, 0]
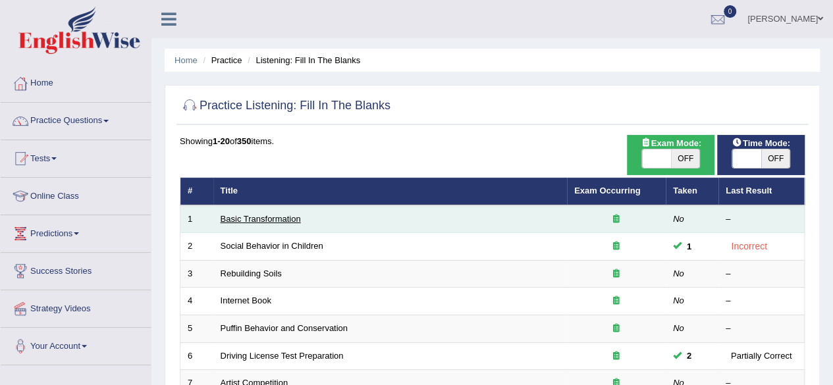
click at [277, 219] on link "Basic Transformation" at bounding box center [261, 219] width 80 height 10
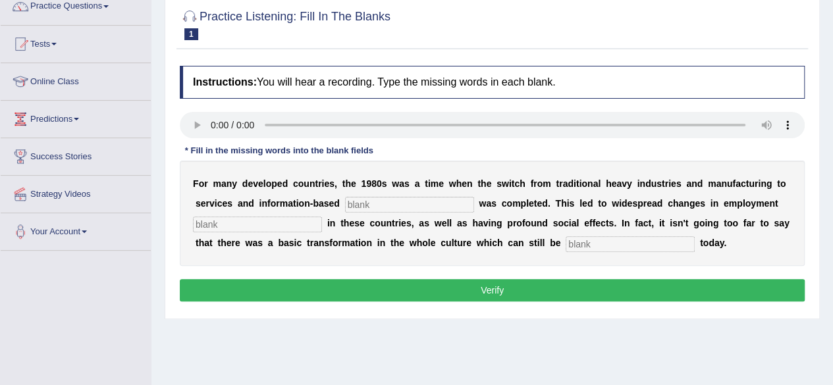
scroll to position [116, 0]
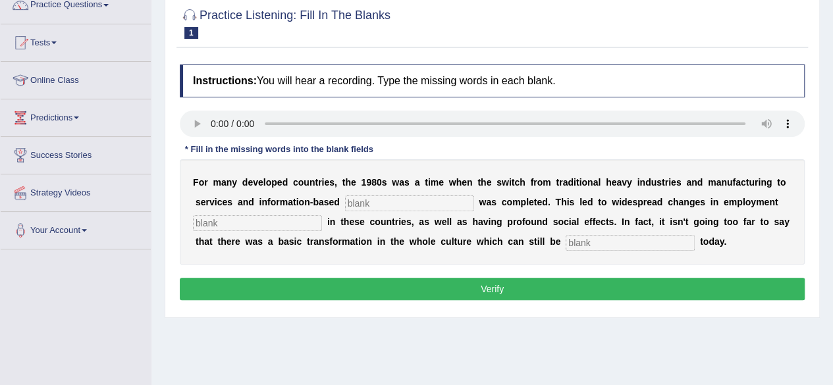
click at [359, 204] on input "text" at bounding box center [409, 204] width 129 height 16
click at [360, 201] on input "text" at bounding box center [409, 204] width 129 height 16
type input "enterprise"
click at [242, 229] on input "text" at bounding box center [257, 223] width 129 height 16
type input "pattern"
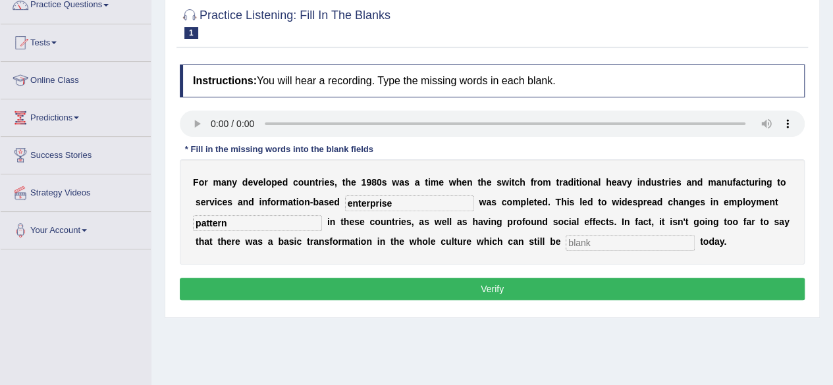
click at [583, 242] on input "text" at bounding box center [630, 243] width 129 height 16
type input "observe"
click at [699, 287] on button "Verify" at bounding box center [492, 289] width 625 height 22
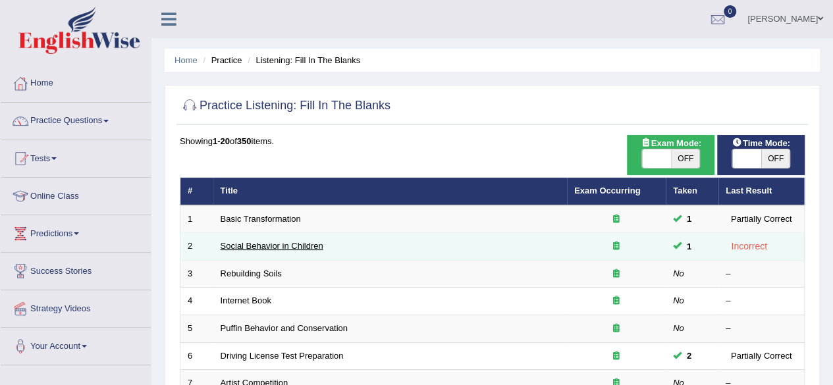
click at [295, 241] on link "Social Behavior in Children" at bounding box center [272, 246] width 103 height 10
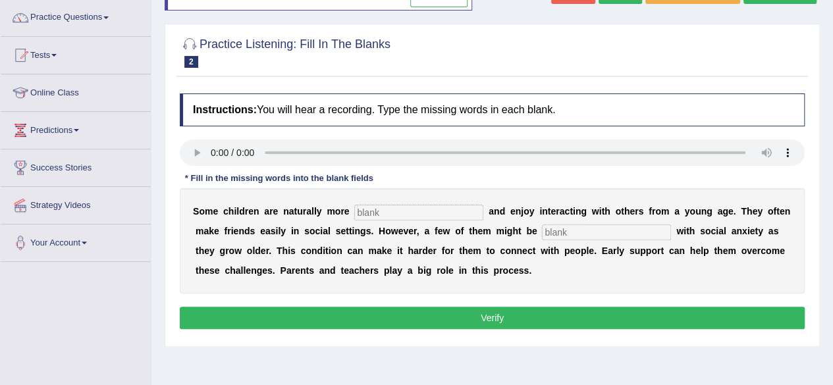
scroll to position [107, 0]
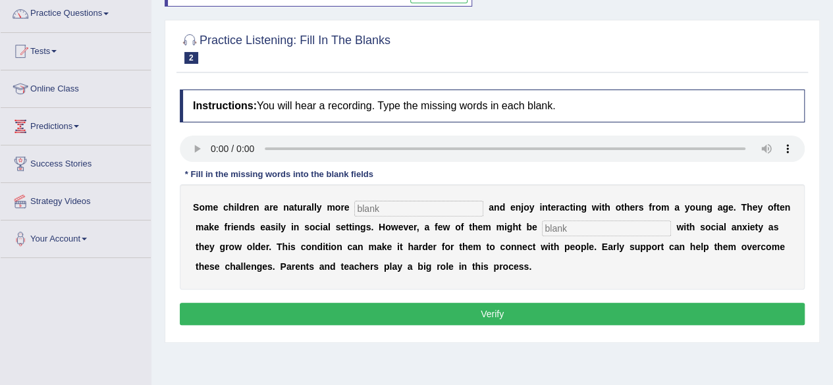
click at [362, 206] on input "text" at bounding box center [418, 209] width 129 height 16
type input "sociable"
click at [562, 226] on input "text" at bounding box center [606, 229] width 129 height 16
type input "diaognise"
click at [606, 314] on button "Verify" at bounding box center [492, 314] width 625 height 22
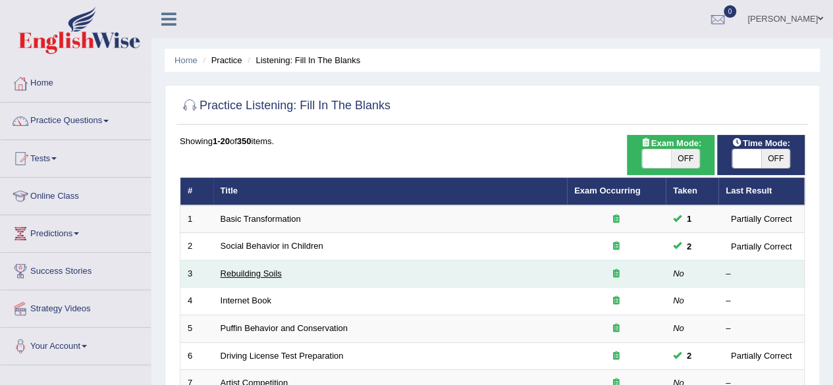
click at [256, 273] on link "Rebuilding Soils" at bounding box center [251, 274] width 61 height 10
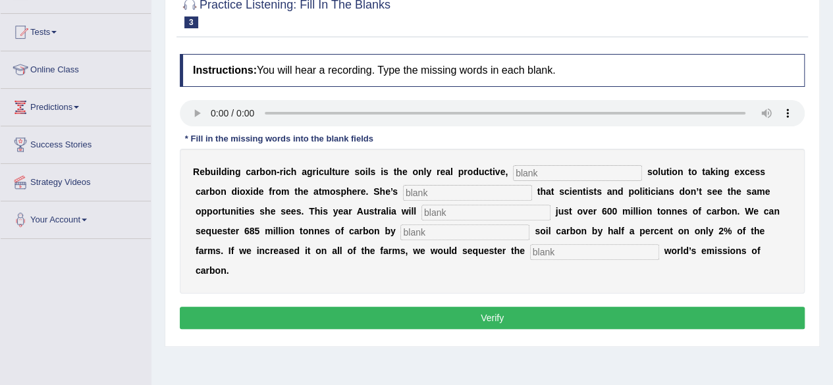
scroll to position [128, 0]
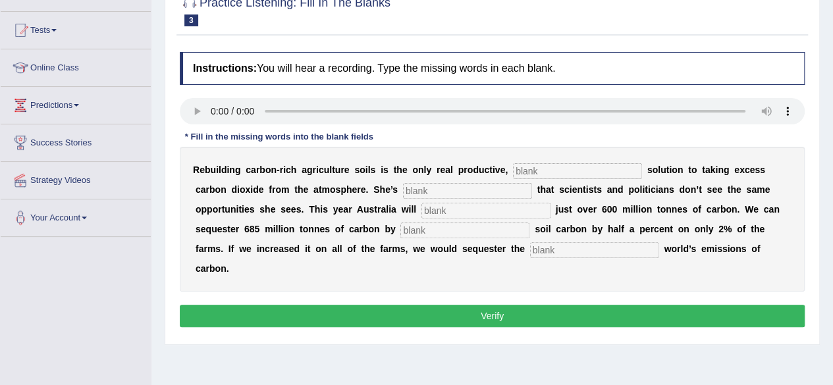
click at [529, 172] on input "text" at bounding box center [577, 171] width 129 height 16
type input "2"
type input "permanent"
click at [421, 186] on input "text" at bounding box center [467, 191] width 129 height 16
type input "frustrated"
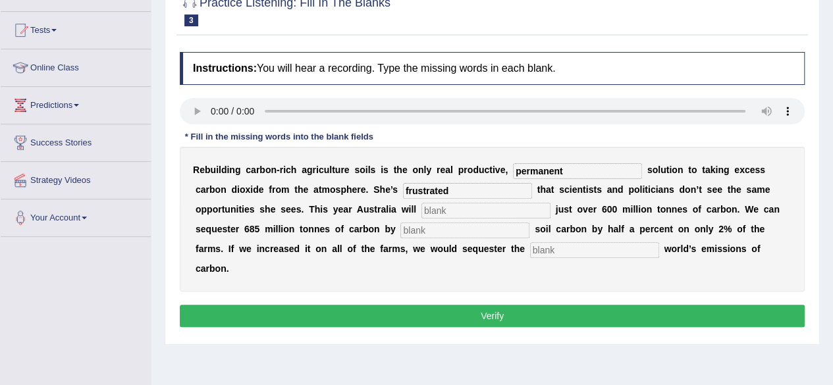
click at [447, 207] on input "text" at bounding box center [485, 211] width 129 height 16
type input "meet"
click at [431, 232] on input "text" at bounding box center [464, 231] width 129 height 16
type input "increasing"
click at [554, 250] on input "text" at bounding box center [594, 250] width 129 height 16
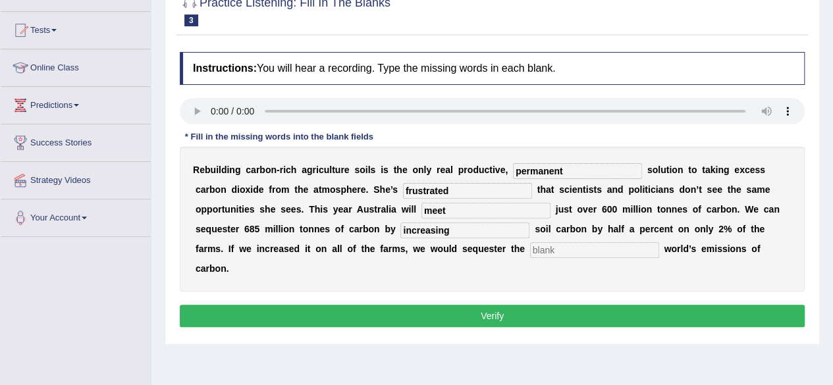
click at [554, 250] on input "text" at bounding box center [594, 250] width 129 height 16
type input "whole"
click at [564, 312] on button "Verify" at bounding box center [492, 316] width 625 height 22
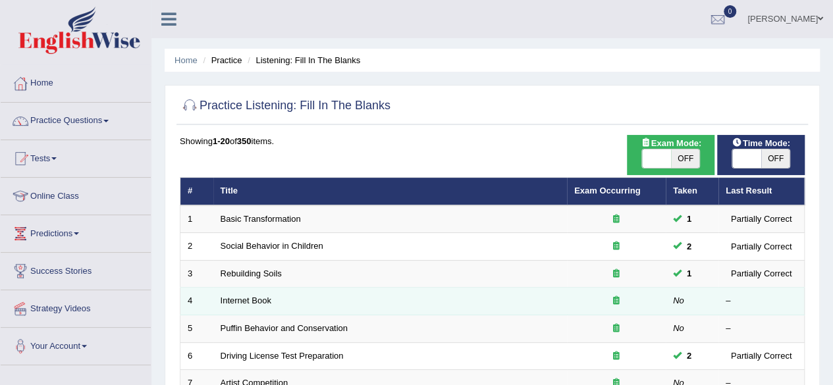
click at [241, 309] on td "Internet Book" at bounding box center [390, 302] width 354 height 28
click at [245, 296] on link "Internet Book" at bounding box center [246, 301] width 51 height 10
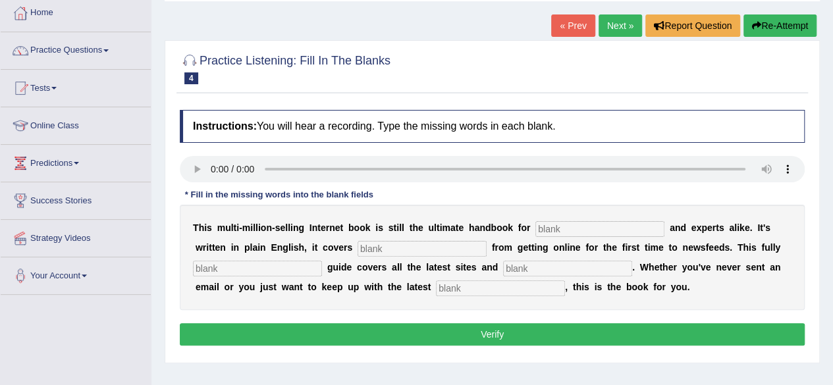
scroll to position [71, 0]
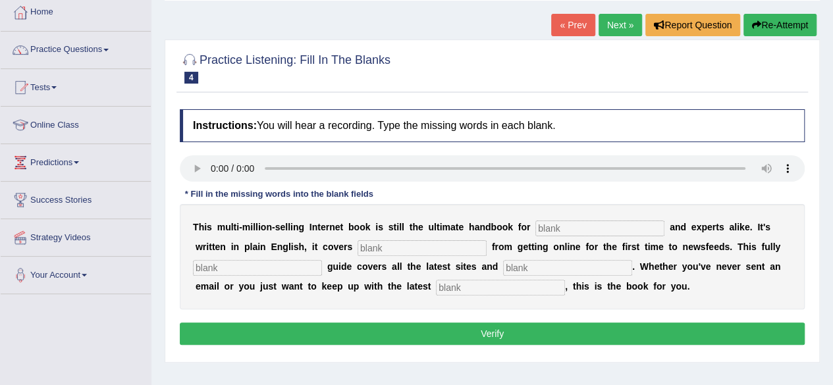
click at [544, 228] on input "text" at bounding box center [599, 229] width 129 height 16
type input "novices"
click at [371, 244] on input "text" at bounding box center [422, 248] width 129 height 16
type input "everything"
click at [225, 269] on input "text" at bounding box center [257, 268] width 129 height 16
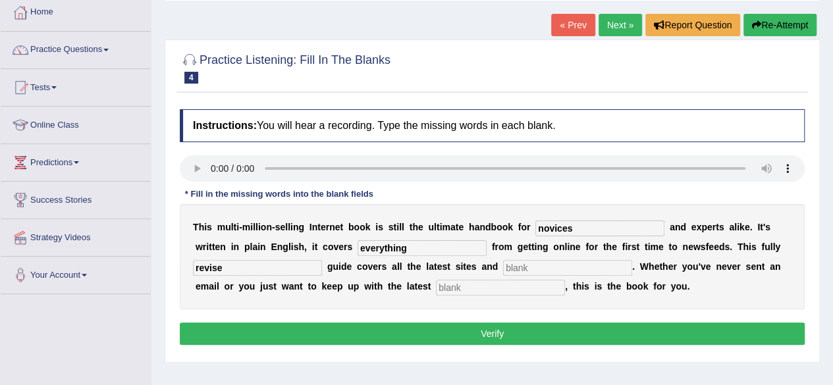
type input "revise"
click at [522, 267] on input "text" at bounding box center [567, 268] width 129 height 16
type input "crises"
click at [489, 285] on input "text" at bounding box center [500, 288] width 129 height 16
type input "developments"
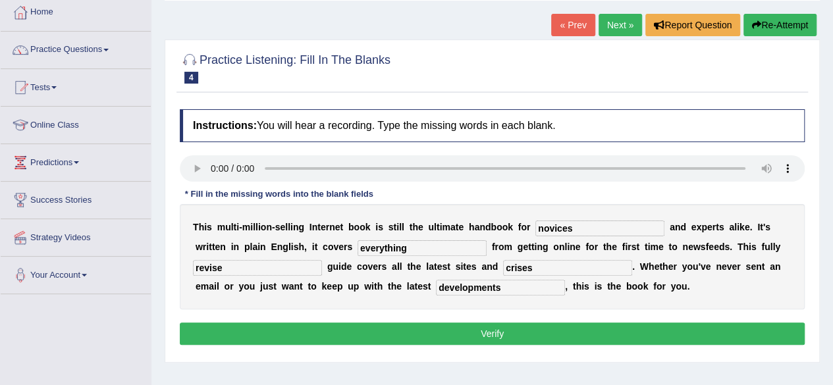
click at [543, 327] on button "Verify" at bounding box center [492, 334] width 625 height 22
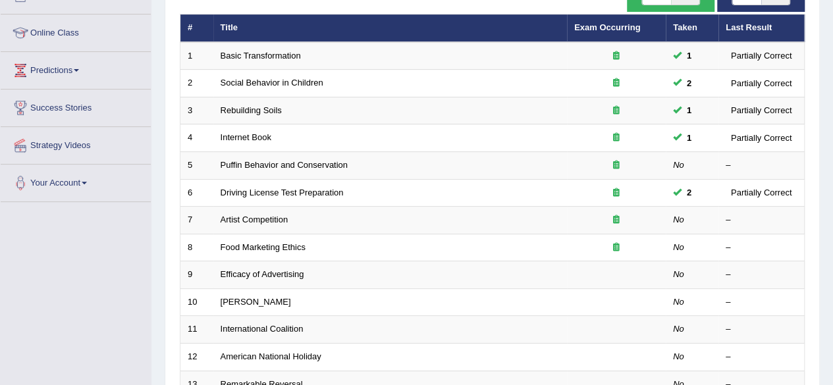
scroll to position [165, 0]
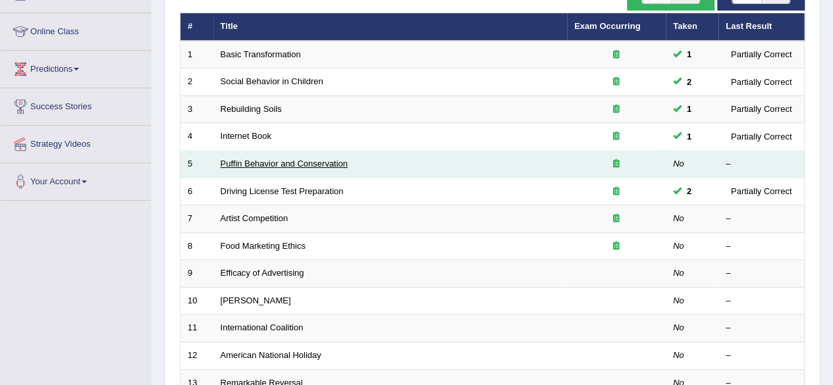
click at [276, 159] on link "Puffin Behavior and Conservation" at bounding box center [284, 164] width 127 height 10
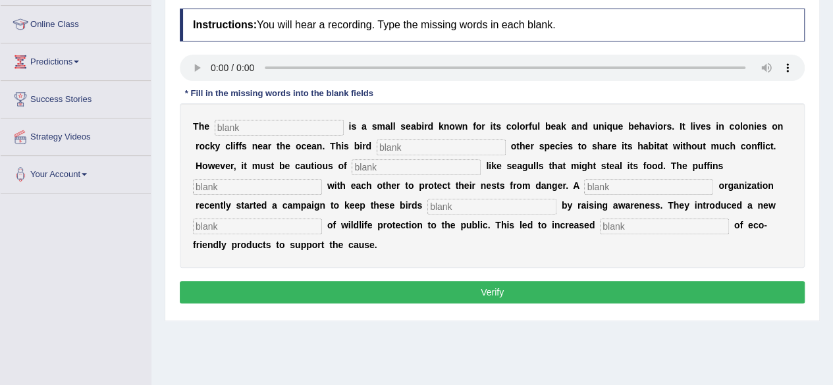
scroll to position [174, 0]
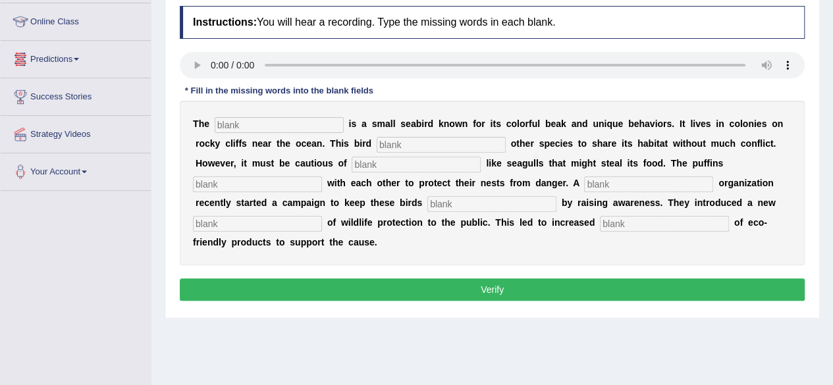
click at [233, 120] on input "text" at bounding box center [279, 125] width 129 height 16
type input "puffin"
click at [406, 142] on input "text" at bounding box center [441, 145] width 129 height 16
type input "allows"
click at [394, 169] on input "text" at bounding box center [416, 165] width 129 height 16
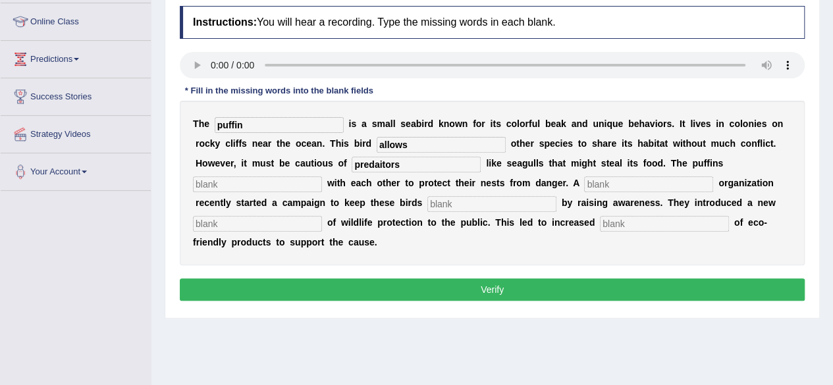
type input "predaitors"
click at [275, 188] on input "text" at bounding box center [257, 184] width 129 height 16
click at [206, 187] on input "coperate" at bounding box center [257, 184] width 129 height 16
type input "coperate"
click at [587, 182] on input "text" at bounding box center [648, 184] width 129 height 16
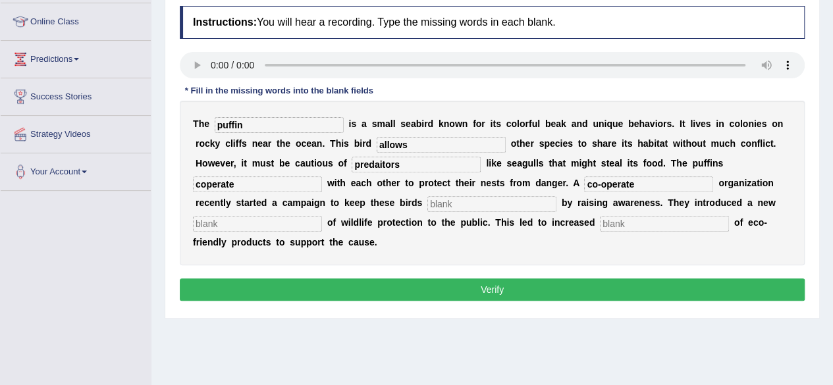
type input "co-operate"
click at [443, 205] on input "text" at bounding box center [491, 204] width 129 height 16
type input "safe"
click at [249, 226] on input "text" at bounding box center [257, 224] width 129 height 16
click at [634, 230] on input "text" at bounding box center [664, 224] width 129 height 16
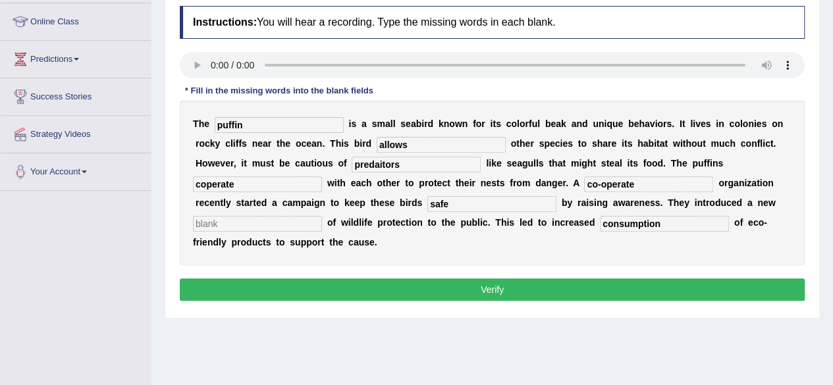
type input "consumption"
click at [611, 282] on button "Verify" at bounding box center [492, 289] width 625 height 22
click at [203, 225] on input "text" at bounding box center [257, 224] width 129 height 16
type input "project"
click at [292, 290] on button "Verify" at bounding box center [492, 289] width 625 height 22
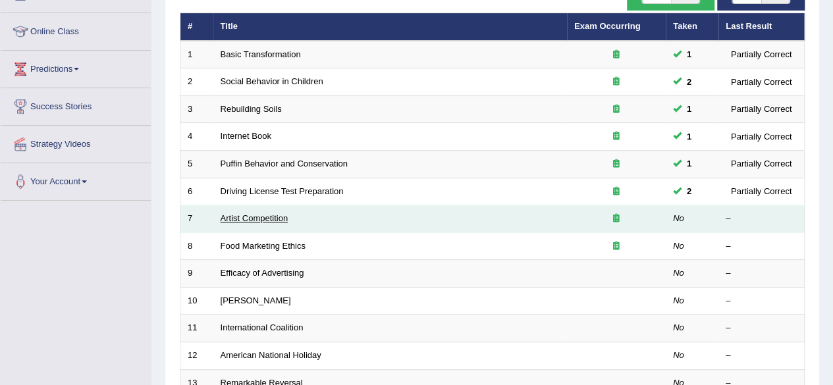
click at [247, 215] on link "Artist Competition" at bounding box center [255, 218] width 68 height 10
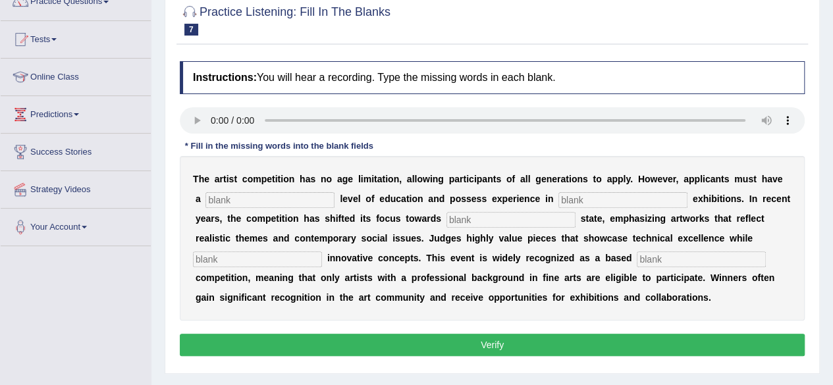
scroll to position [122, 0]
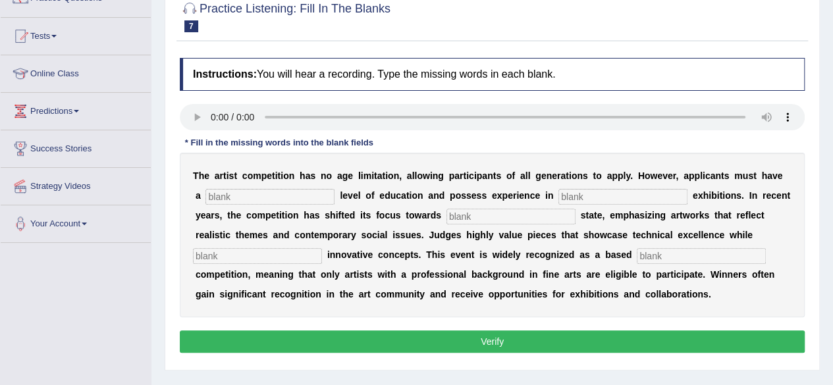
click at [244, 189] on input "text" at bounding box center [269, 197] width 129 height 16
type input "graduate"
click at [572, 190] on input "text" at bounding box center [622, 197] width 129 height 16
type input "sculpture"
click at [469, 216] on input "text" at bounding box center [510, 217] width 129 height 16
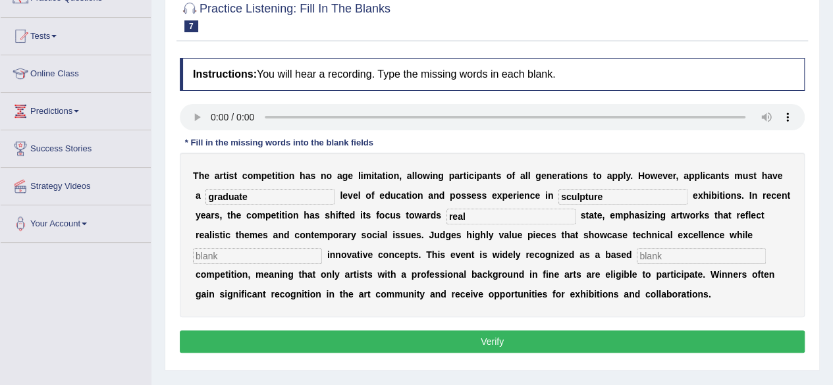
type input "real"
click at [217, 256] on input "text" at bounding box center [257, 256] width 129 height 16
click at [206, 257] on input "corporating" at bounding box center [257, 256] width 129 height 16
type input "cooperating"
click at [656, 255] on input "text" at bounding box center [701, 256] width 129 height 16
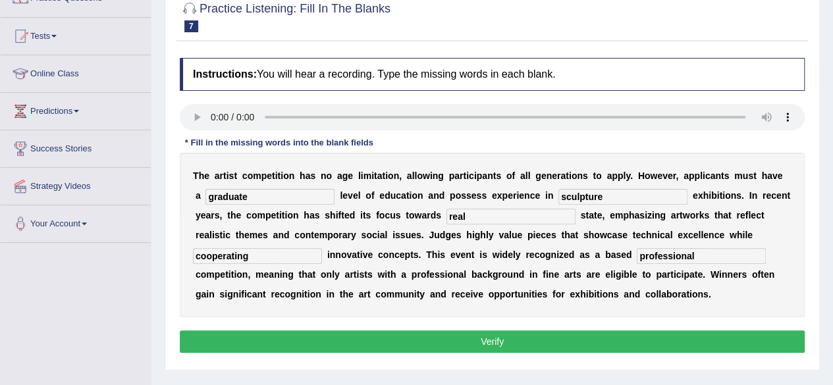
type input "professional"
click at [570, 340] on button "Verify" at bounding box center [492, 342] width 625 height 22
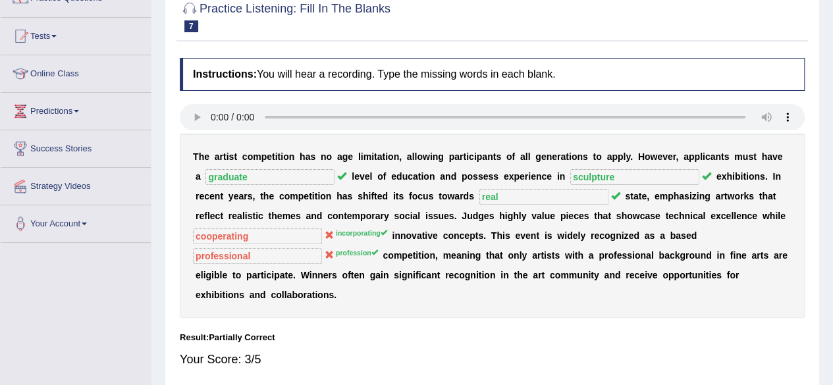
click at [444, 226] on div "T h e a r t i s t c o m p e t i t i o n h a s n o a g e l i m i t a t i o n , a…" at bounding box center [492, 226] width 625 height 184
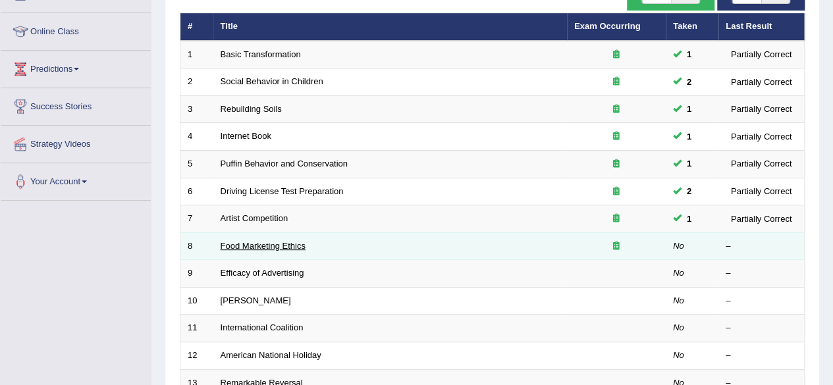
click at [254, 245] on link "Food Marketing Ethics" at bounding box center [263, 246] width 85 height 10
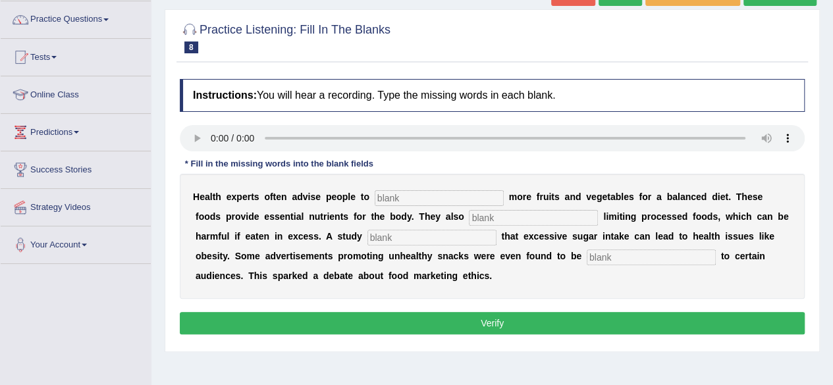
scroll to position [126, 0]
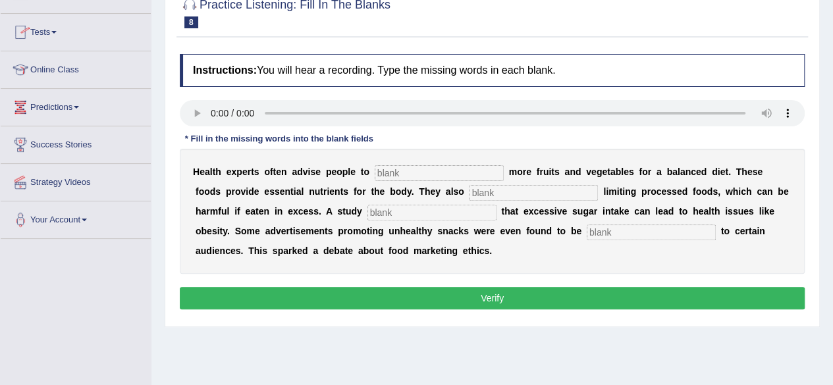
click at [399, 173] on input "text" at bounding box center [439, 173] width 129 height 16
type input "consume"
click at [479, 190] on input "text" at bounding box center [533, 193] width 129 height 16
type input "recommended"
click at [377, 208] on input "text" at bounding box center [431, 213] width 129 height 16
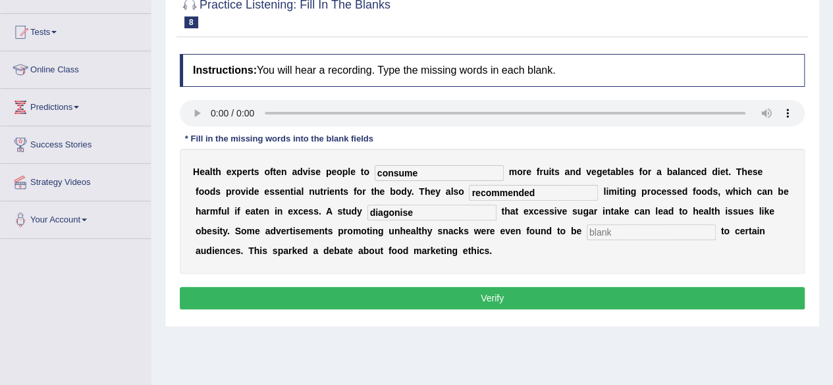
click at [458, 242] on div "H e a l t h e x p e r t s o f t e n a d v i s e p e o p l e t o consume m o r e…" at bounding box center [492, 211] width 625 height 125
click at [415, 206] on input "diagonises" at bounding box center [431, 213] width 129 height 16
type input "diagonised"
click at [598, 229] on input "text" at bounding box center [651, 233] width 129 height 16
type input "offensive"
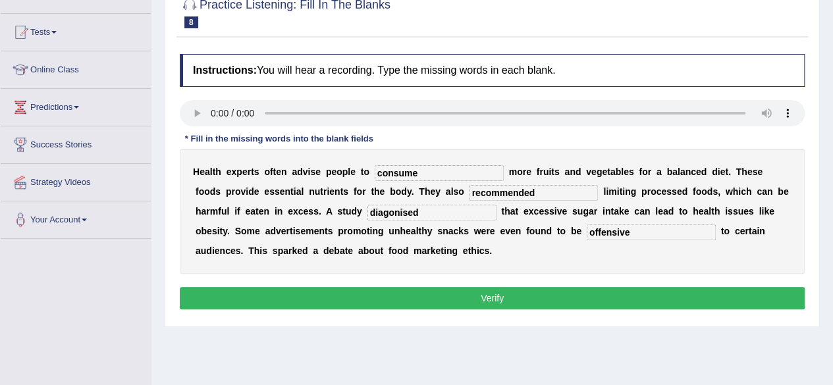
click at [640, 283] on div "Instructions: You will hear a recording. Type the missing words in each blank. …" at bounding box center [491, 183] width 631 height 273
click at [641, 295] on button "Verify" at bounding box center [492, 298] width 625 height 22
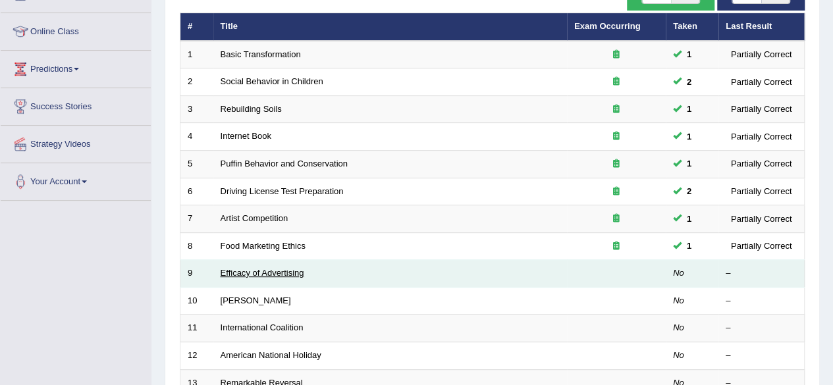
click at [273, 269] on link "Efficacy of Advertising" at bounding box center [263, 273] width 84 height 10
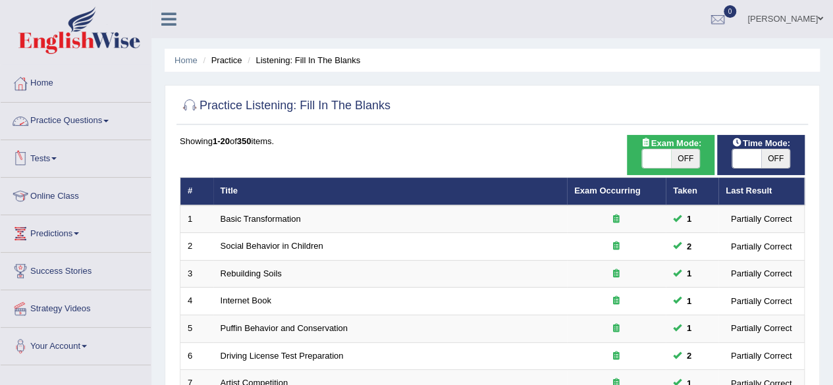
click at [98, 124] on link "Practice Questions" at bounding box center [76, 119] width 150 height 33
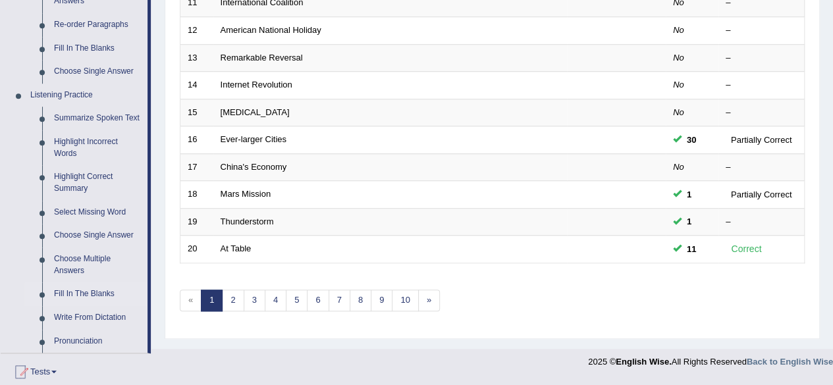
scroll to position [494, 0]
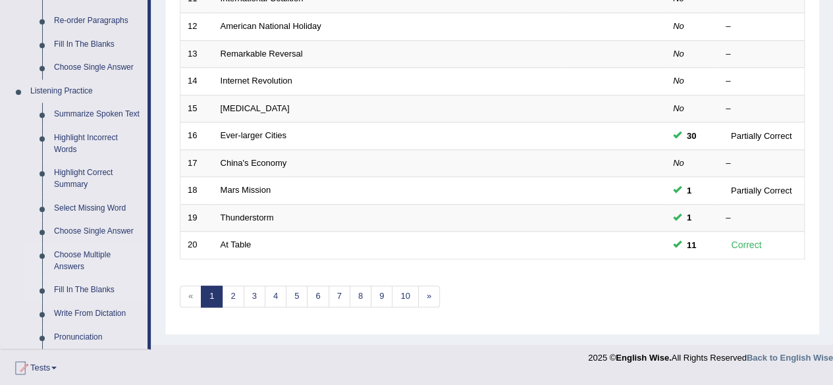
click at [94, 255] on link "Choose Multiple Answers" at bounding box center [97, 261] width 99 height 35
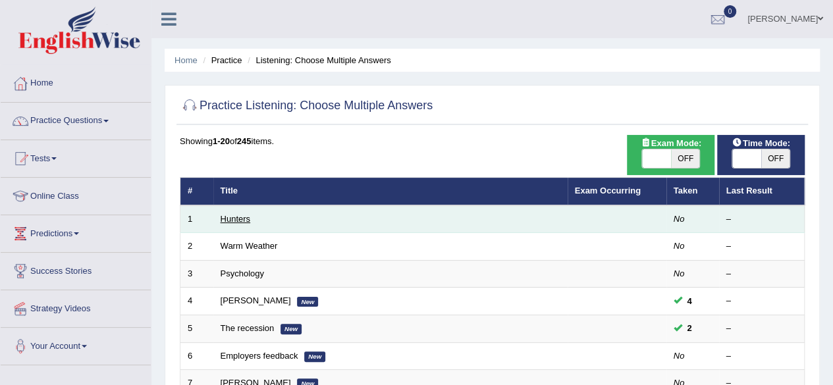
click at [241, 215] on link "Hunters" at bounding box center [236, 219] width 30 height 10
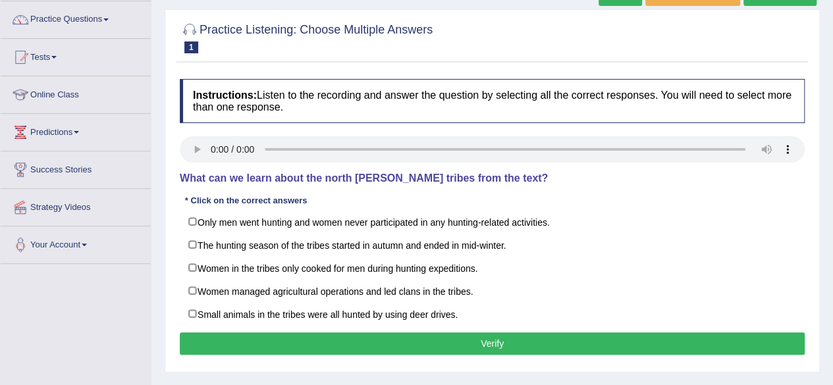
scroll to position [103, 0]
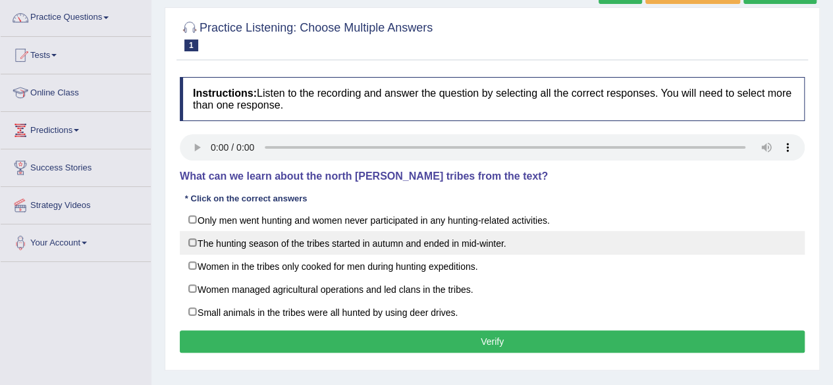
click at [195, 243] on label "The hunting season of the tribes started in autumn and ended in mid-winter." at bounding box center [492, 243] width 625 height 24
checkbox input "true"
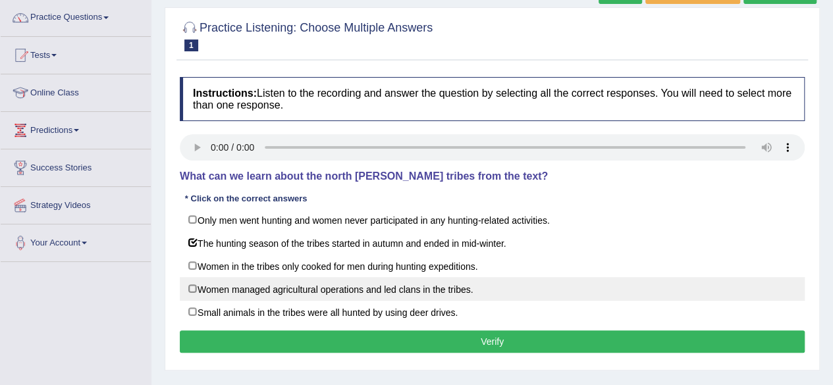
click at [192, 288] on label "Women managed agricultural operations and led clans in the tribes." at bounding box center [492, 289] width 625 height 24
checkbox input "true"
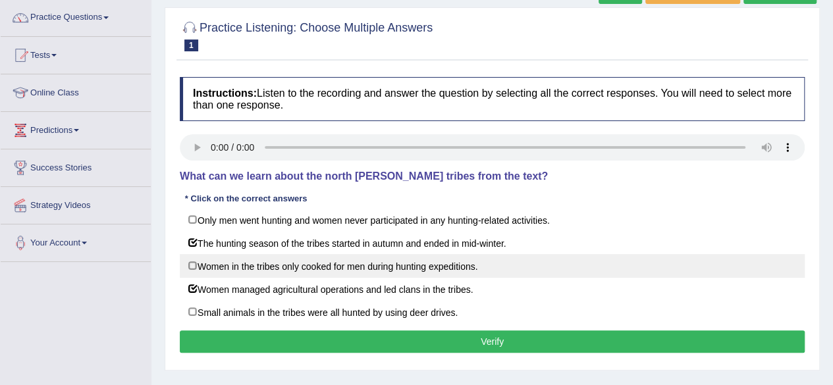
click at [194, 263] on label "Women in the tribes only cooked for men during hunting expeditions." at bounding box center [492, 266] width 625 height 24
checkbox input "false"
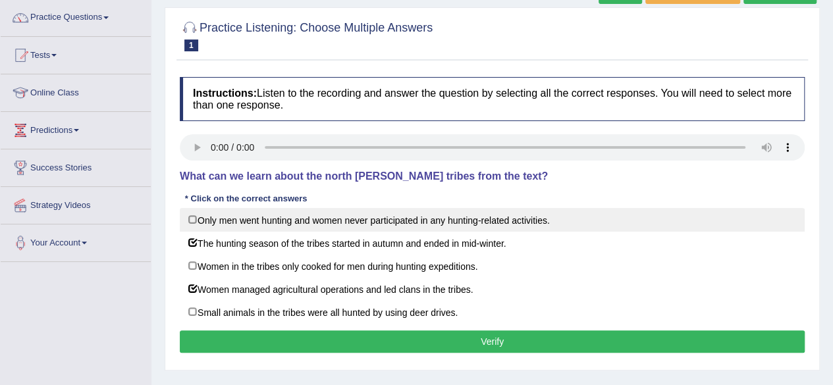
click at [191, 221] on label "Only men went hunting and women never participated in any hunting-related activ…" at bounding box center [492, 220] width 625 height 24
checkbox input "true"
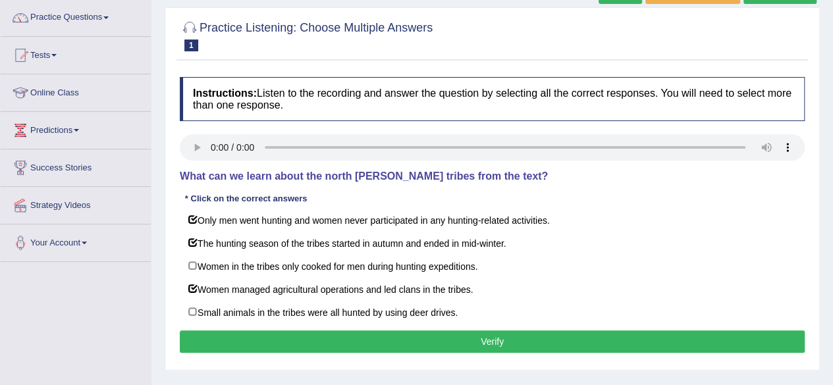
click at [288, 334] on button "Verify" at bounding box center [492, 342] width 625 height 22
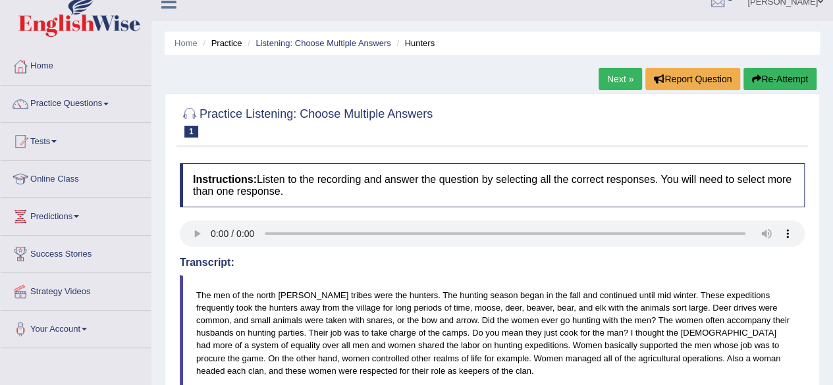
scroll to position [16, 0]
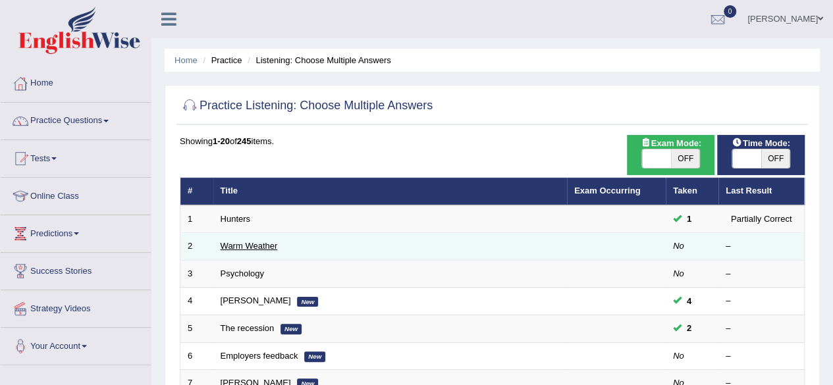
click at [230, 250] on link "Warm Weather" at bounding box center [249, 246] width 57 height 10
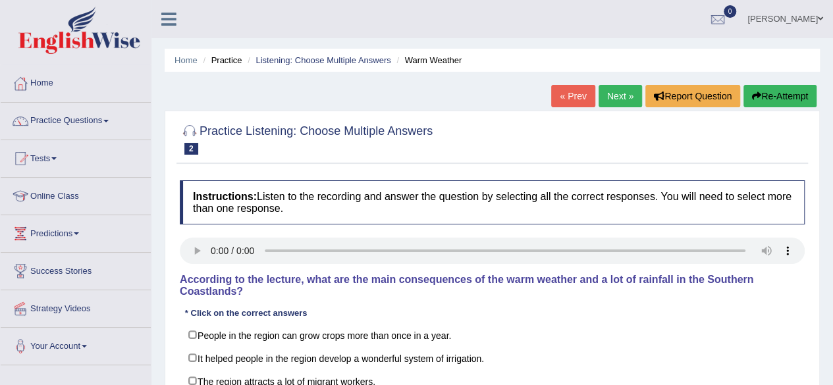
click at [540, 211] on div "Instructions: Listen to the recording and answer the question by selecting all …" at bounding box center [491, 315] width 631 height 282
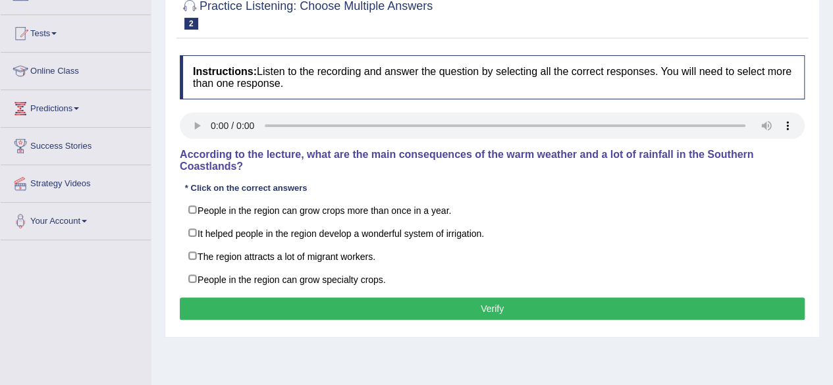
scroll to position [128, 0]
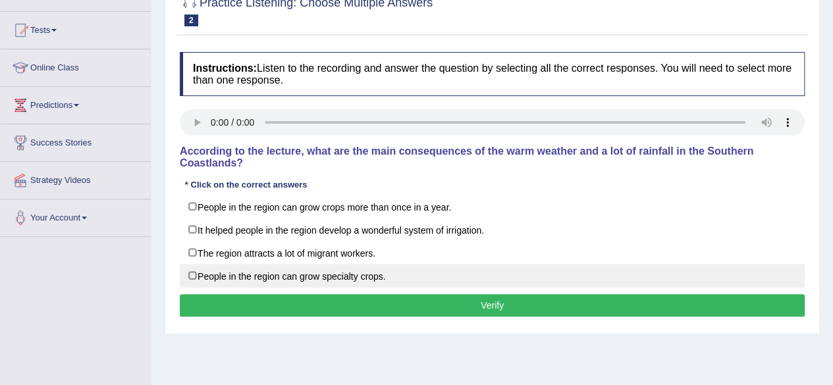
click at [190, 271] on label "People in the region can grow specialty crops." at bounding box center [492, 276] width 625 height 24
checkbox input "true"
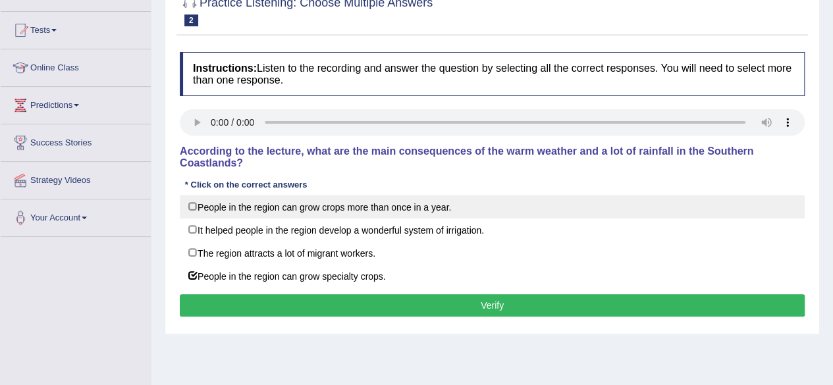
click at [191, 203] on label "People in the region can grow crops more than once in a year." at bounding box center [492, 207] width 625 height 24
checkbox input "true"
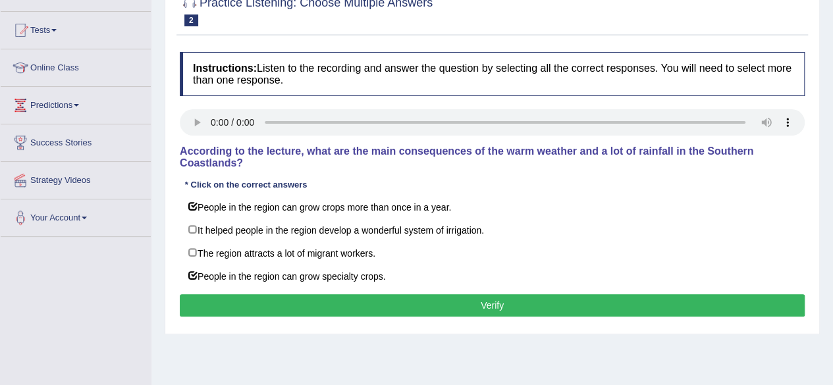
click at [277, 297] on button "Verify" at bounding box center [492, 305] width 625 height 22
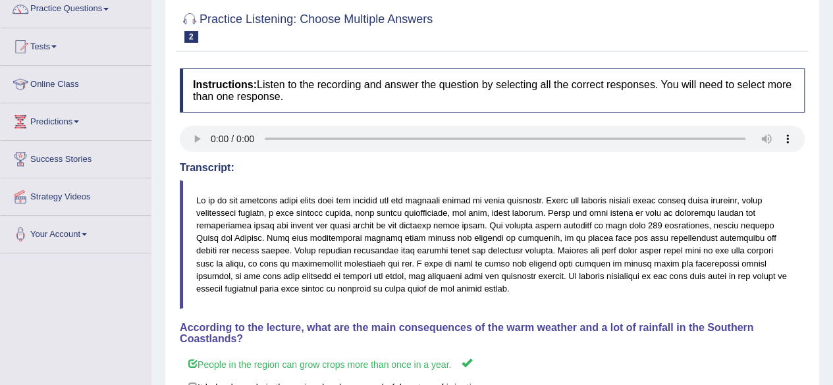
scroll to position [91, 0]
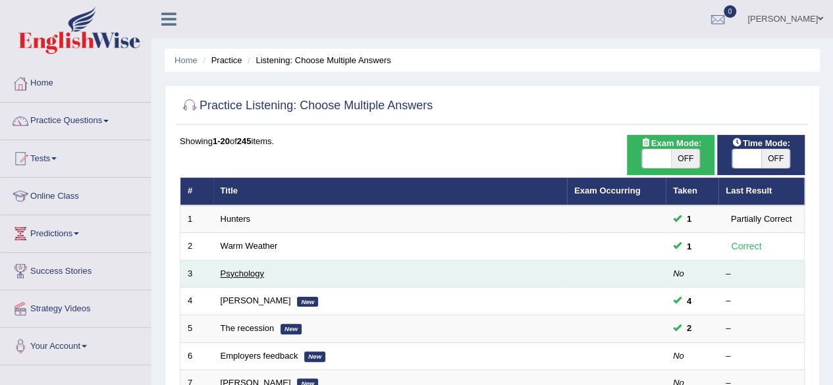
click at [239, 273] on link "Psychology" at bounding box center [242, 274] width 43 height 10
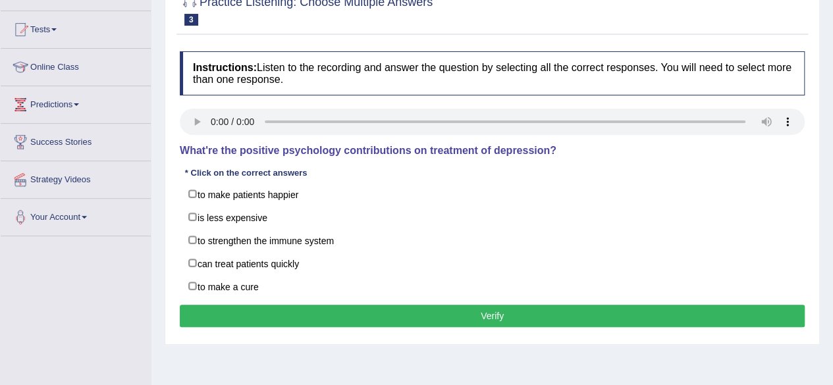
scroll to position [131, 0]
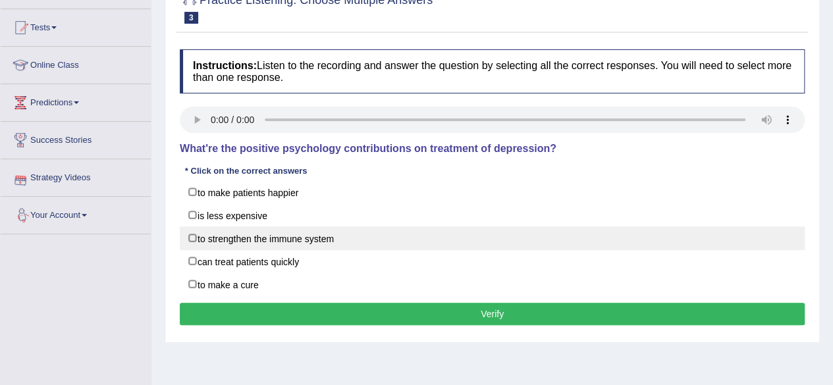
click at [198, 233] on label "to strengthen the immune system" at bounding box center [492, 238] width 625 height 24
checkbox input "true"
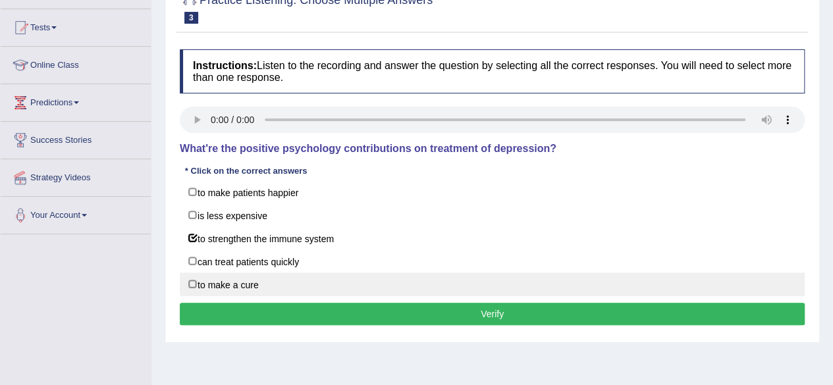
click at [192, 281] on label "to make a cure" at bounding box center [492, 285] width 625 height 24
checkbox input "true"
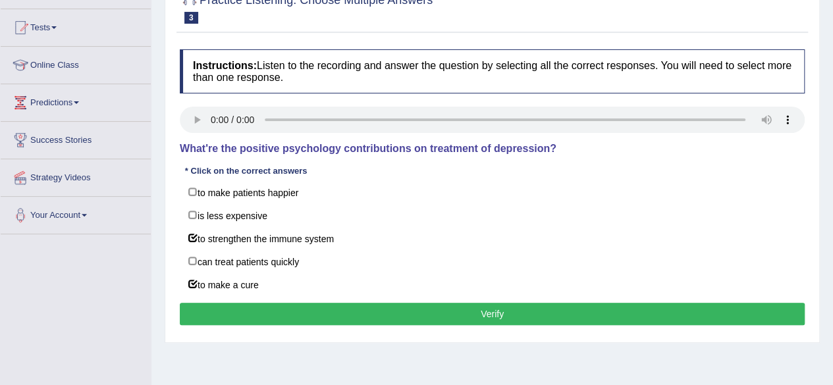
click at [290, 303] on button "Verify" at bounding box center [492, 314] width 625 height 22
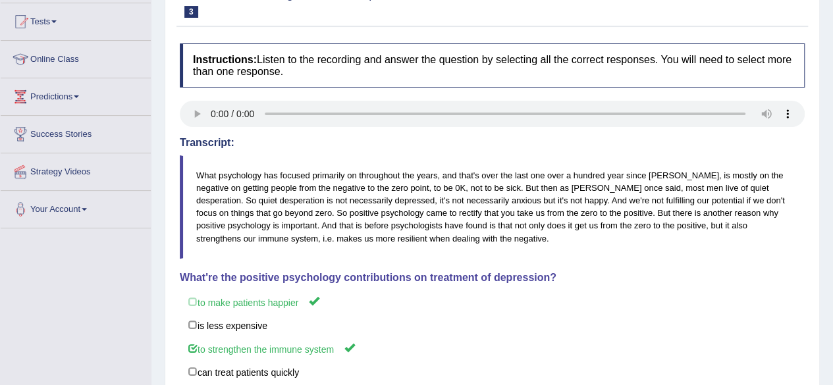
scroll to position [119, 0]
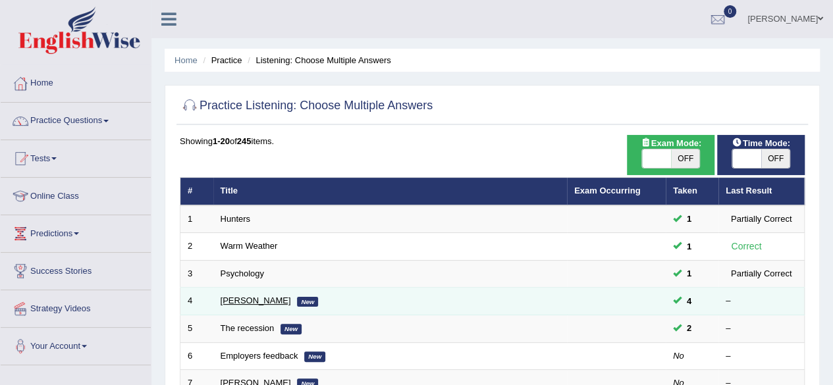
click at [228, 299] on link "Jodie" at bounding box center [256, 301] width 70 height 10
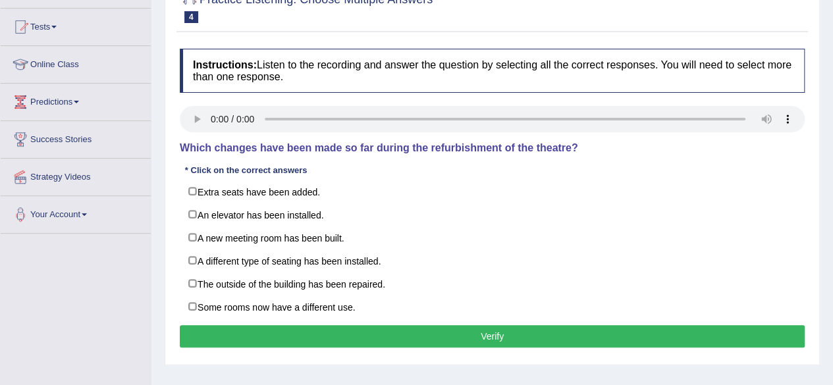
scroll to position [133, 0]
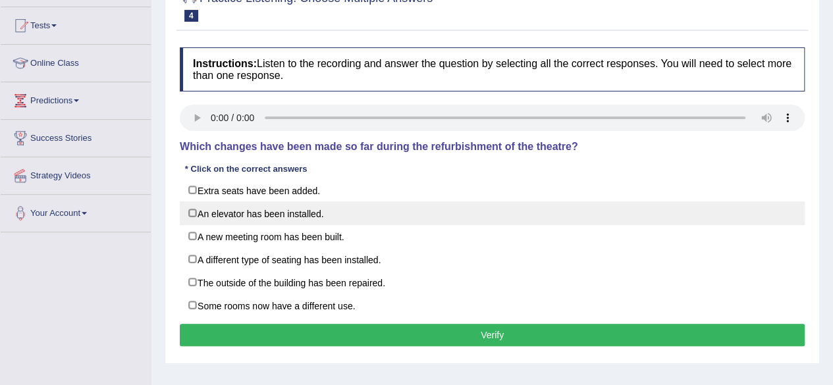
click at [192, 210] on label "An elevator has been installed." at bounding box center [492, 213] width 625 height 24
checkbox input "true"
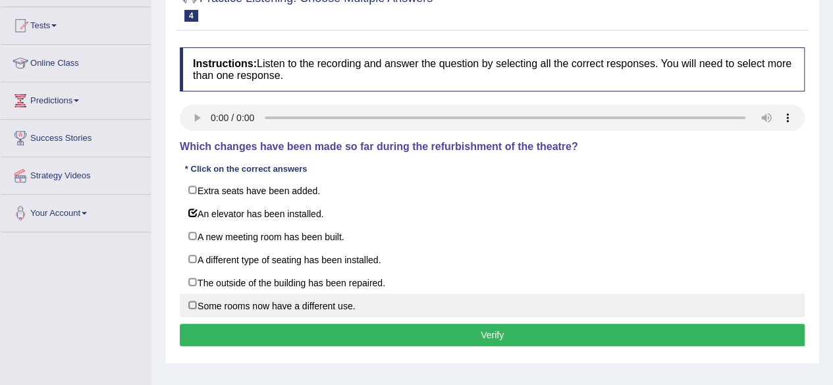
click at [194, 309] on label "Some rooms now have a different use." at bounding box center [492, 306] width 625 height 24
checkbox input "true"
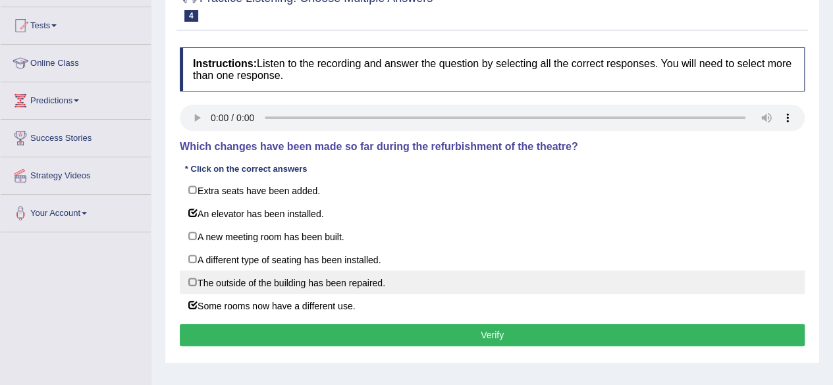
click at [196, 276] on label "The outside of the building has been repaired." at bounding box center [492, 283] width 625 height 24
checkbox input "true"
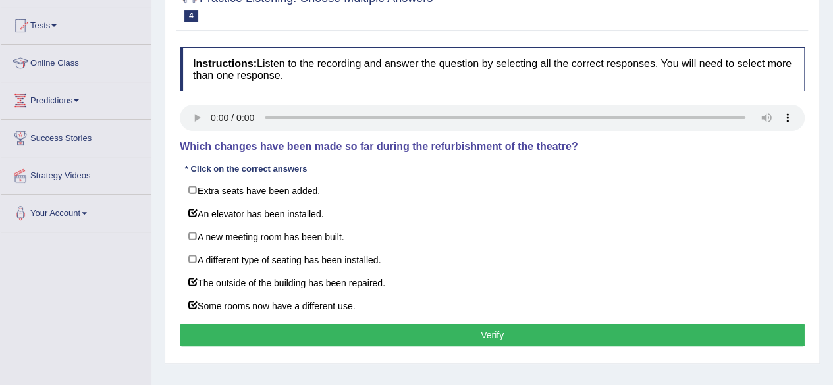
click at [361, 337] on button "Verify" at bounding box center [492, 335] width 625 height 22
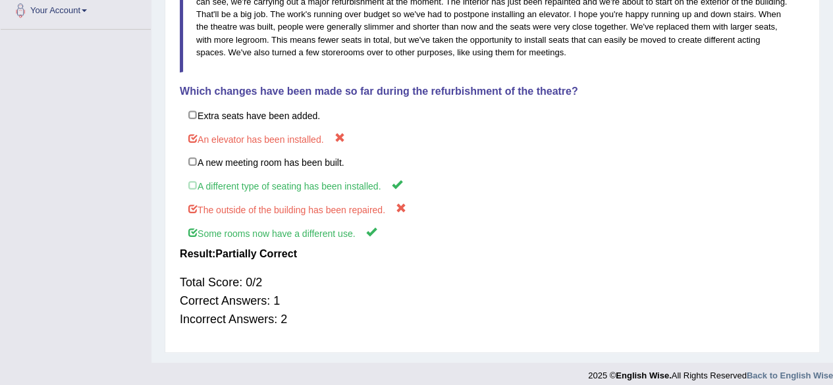
scroll to position [336, 0]
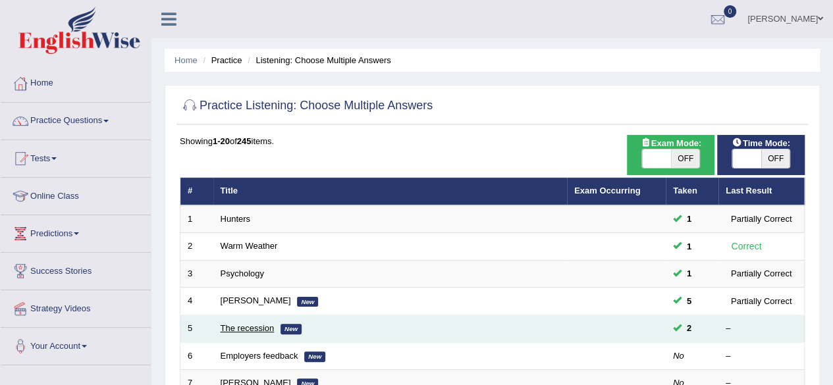
click at [257, 323] on link "The recession" at bounding box center [248, 328] width 54 height 10
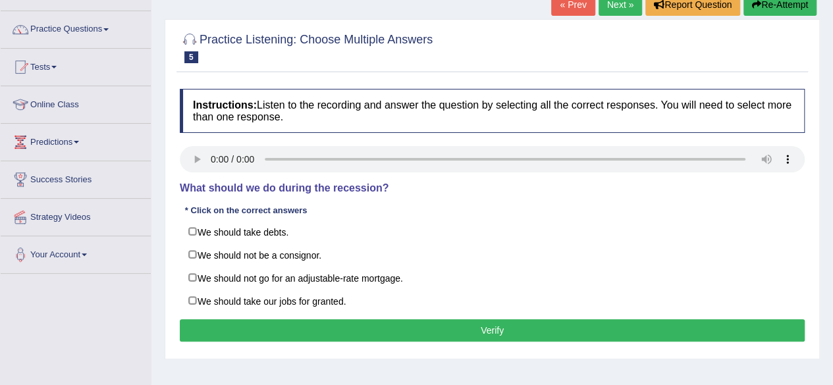
scroll to position [93, 0]
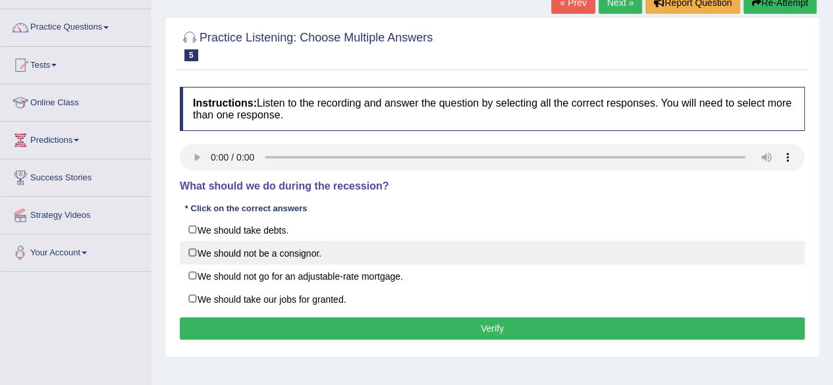
click at [194, 250] on label "We should not be a consignor." at bounding box center [492, 253] width 625 height 24
checkbox input "true"
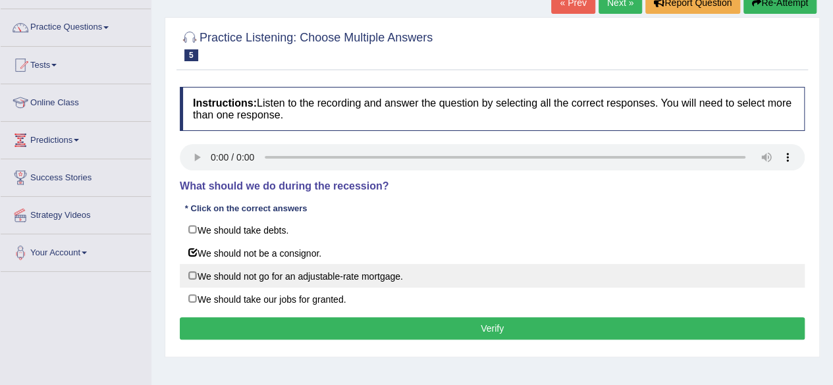
click at [194, 271] on label "We should not go for an adjustable-rate mortgage." at bounding box center [492, 276] width 625 height 24
checkbox input "true"
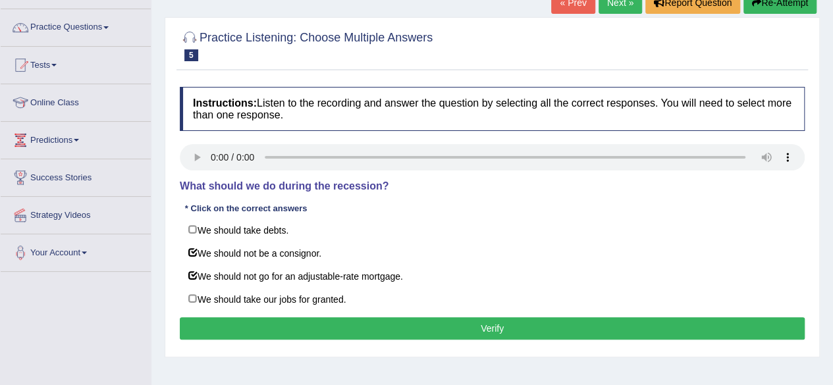
click at [398, 330] on button "Verify" at bounding box center [492, 328] width 625 height 22
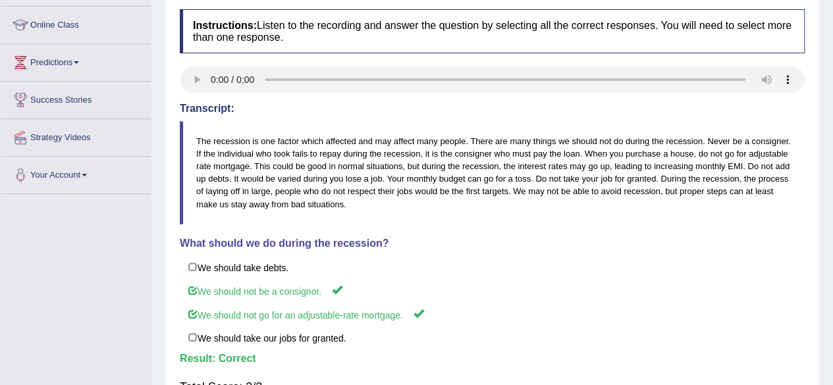
scroll to position [142, 0]
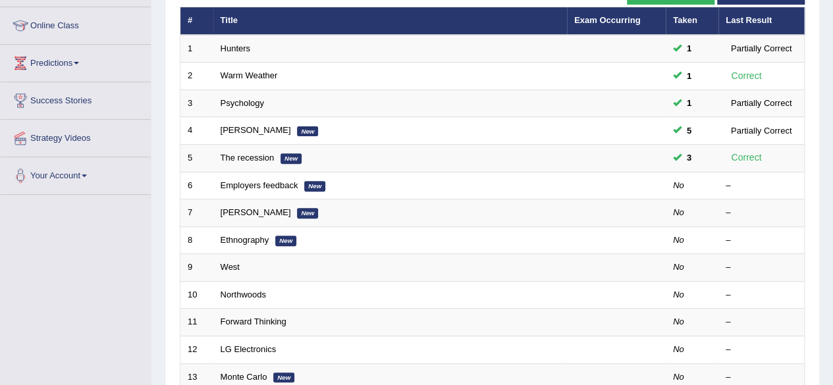
scroll to position [171, 0]
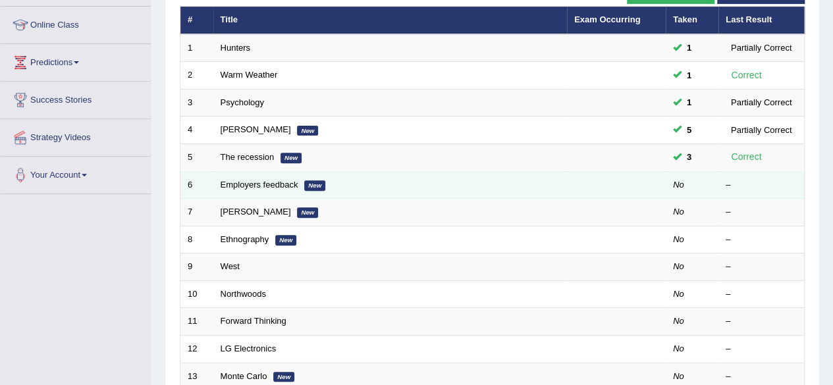
click at [188, 184] on td "6" at bounding box center [196, 185] width 33 height 28
click at [250, 180] on link "Employers feedback" at bounding box center [260, 185] width 78 height 10
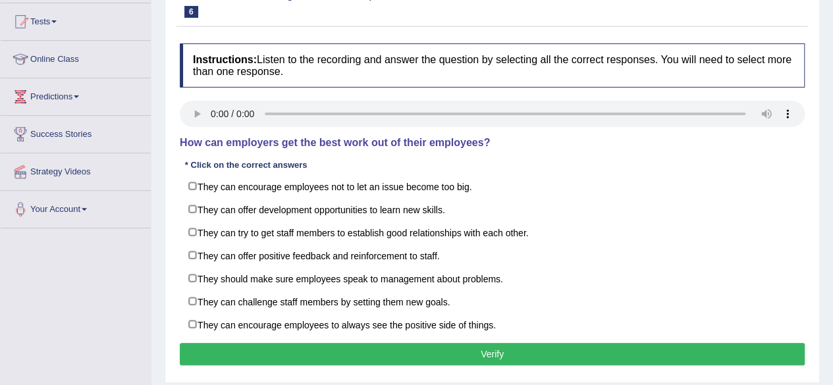
scroll to position [138, 0]
